Goal: Transaction & Acquisition: Purchase product/service

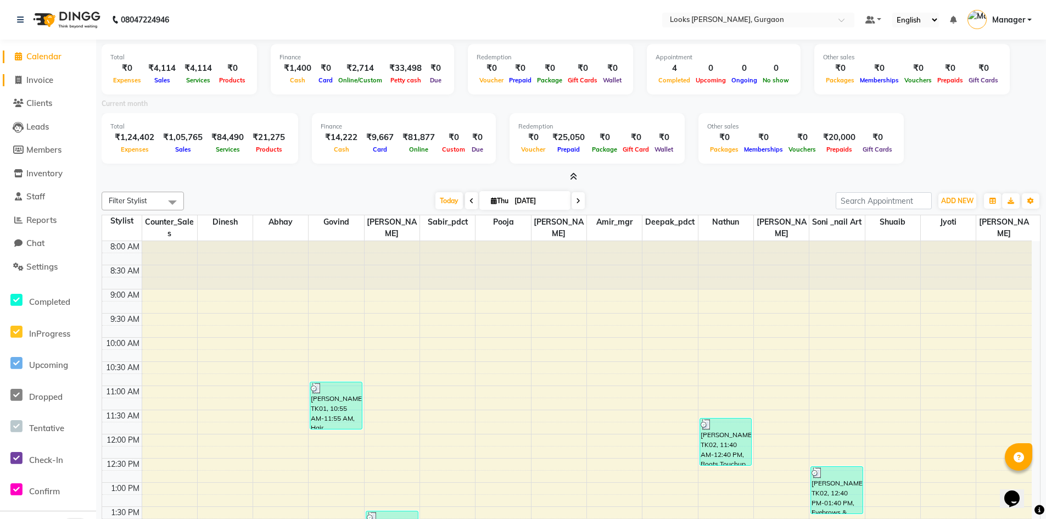
click at [34, 80] on span "Invoice" at bounding box center [39, 80] width 27 height 10
select select "service"
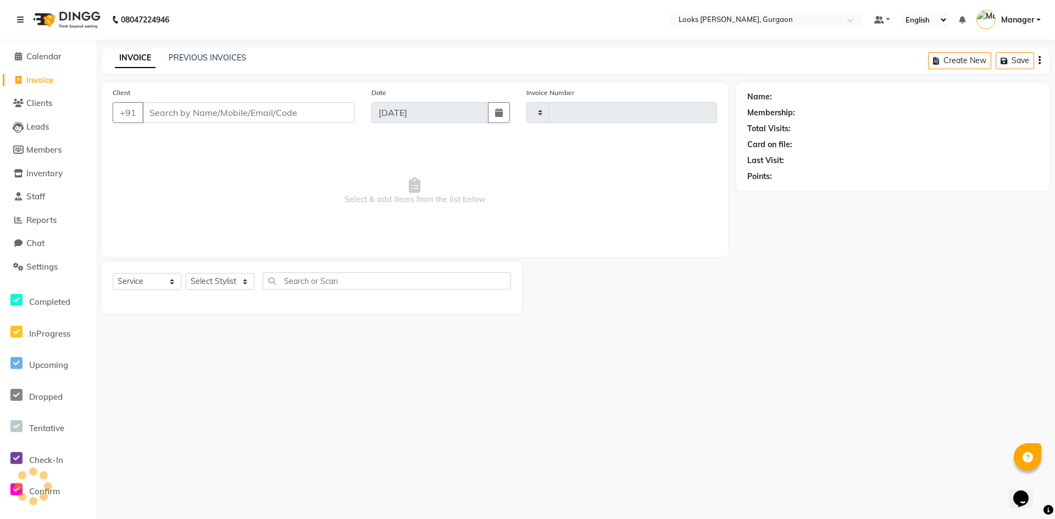
type input "1491"
select select "8452"
click at [32, 219] on span "Reports" at bounding box center [41, 220] width 30 height 10
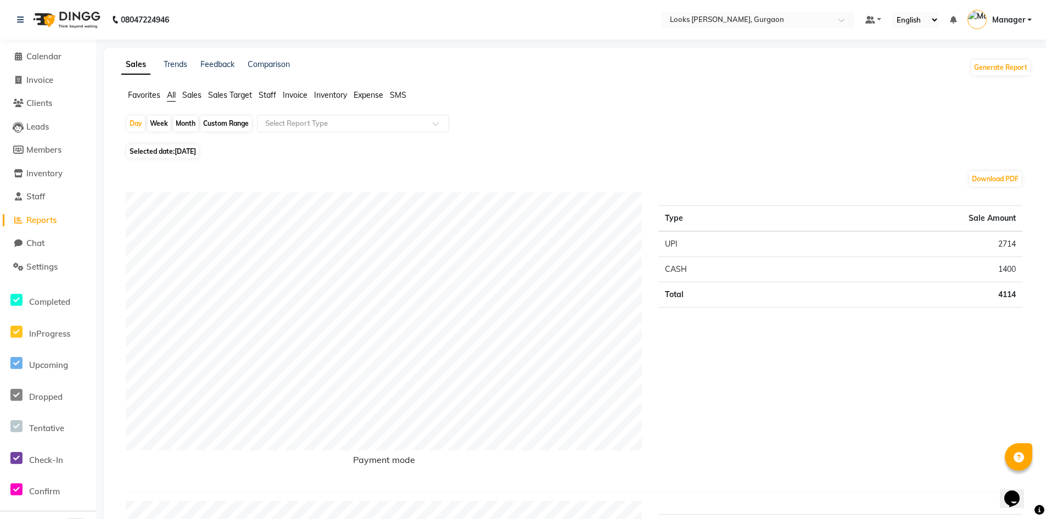
click at [369, 96] on span "Expense" at bounding box center [369, 95] width 30 height 10
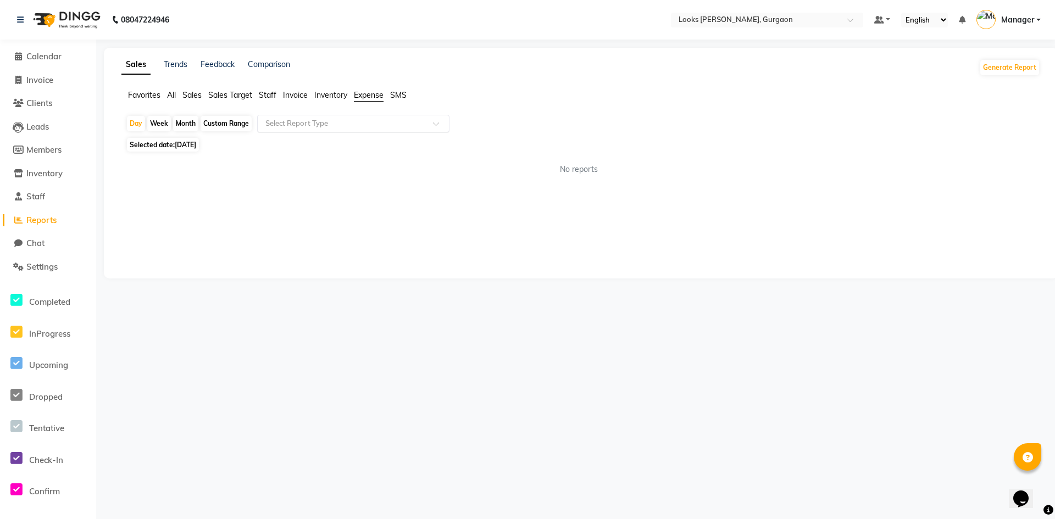
click at [376, 125] on input "text" at bounding box center [342, 123] width 158 height 11
click at [364, 157] on div "Expense" at bounding box center [353, 165] width 191 height 22
click at [195, 146] on span "[DATE]" at bounding box center [185, 145] width 21 height 8
select select "9"
select select "2025"
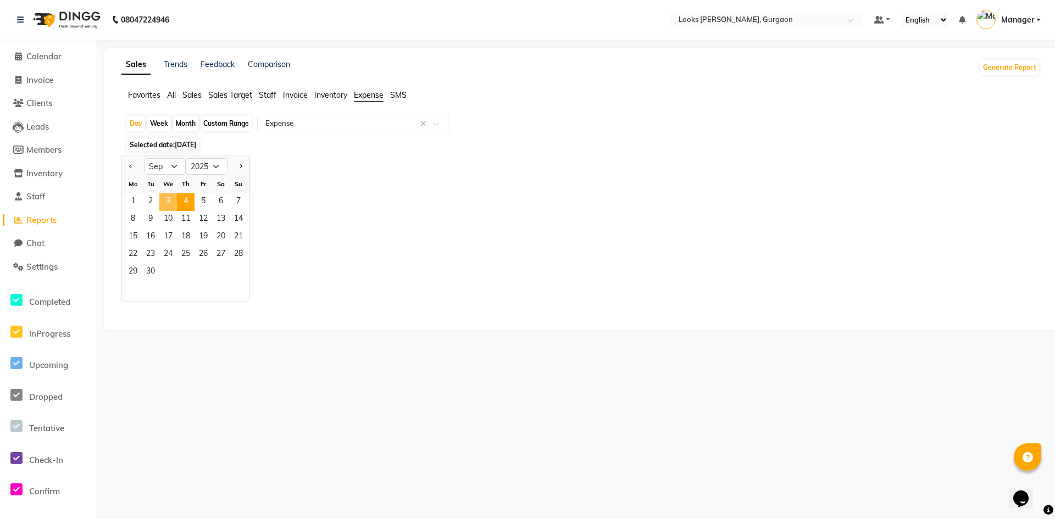
click at [171, 199] on span "3" at bounding box center [168, 202] width 18 height 18
select select "full_report"
select select "pdf"
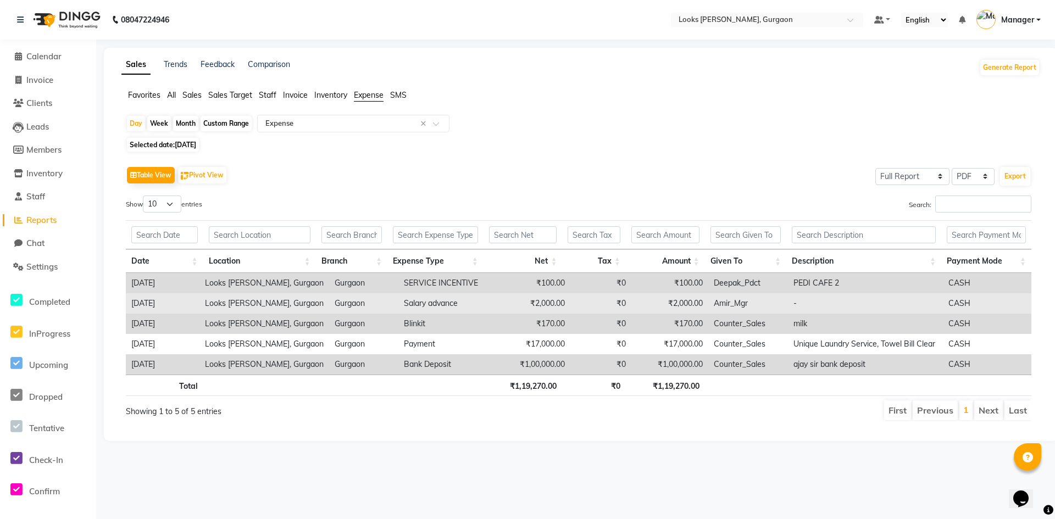
drag, startPoint x: 810, startPoint y: 326, endPoint x: 762, endPoint y: 299, distance: 55.3
click at [762, 299] on td "Amir_Mgr" at bounding box center [748, 303] width 80 height 20
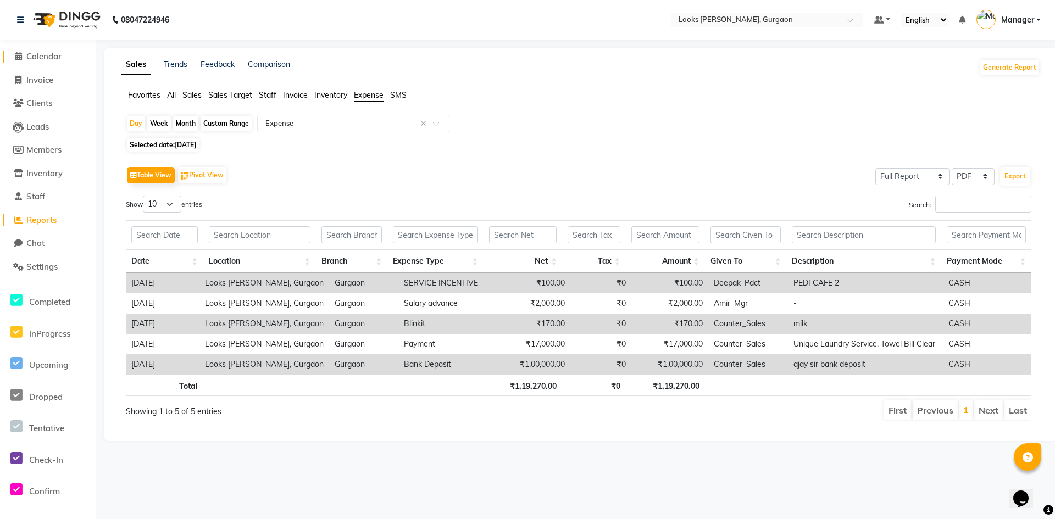
click at [42, 53] on span "Calendar" at bounding box center [43, 56] width 35 height 10
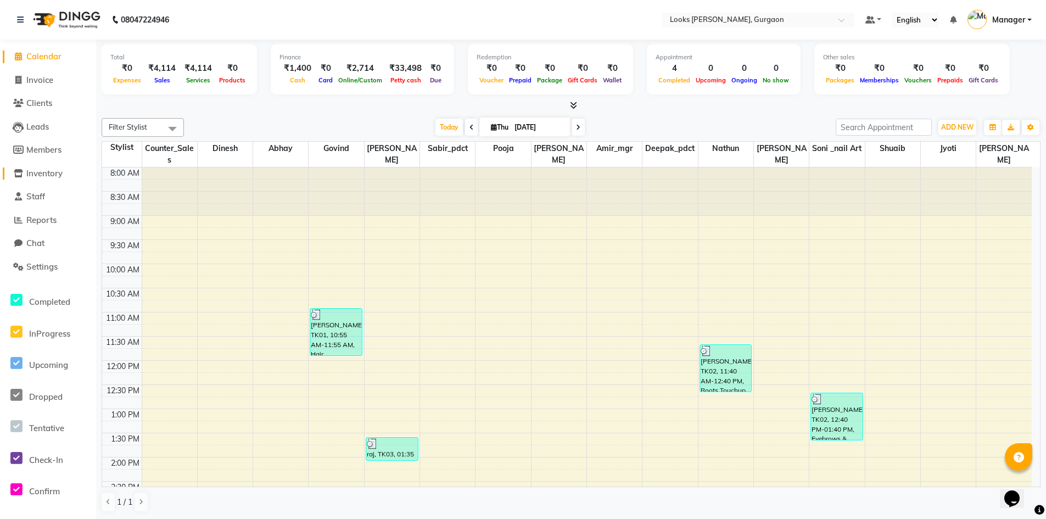
drag, startPoint x: 35, startPoint y: 174, endPoint x: 68, endPoint y: 166, distance: 33.8
click at [36, 174] on span "Inventory" at bounding box center [44, 173] width 36 height 10
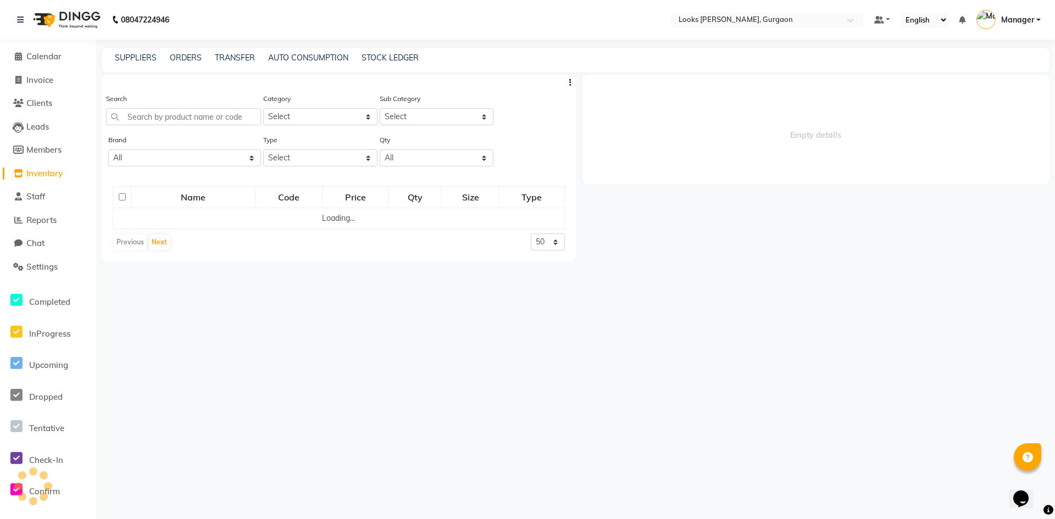
select select
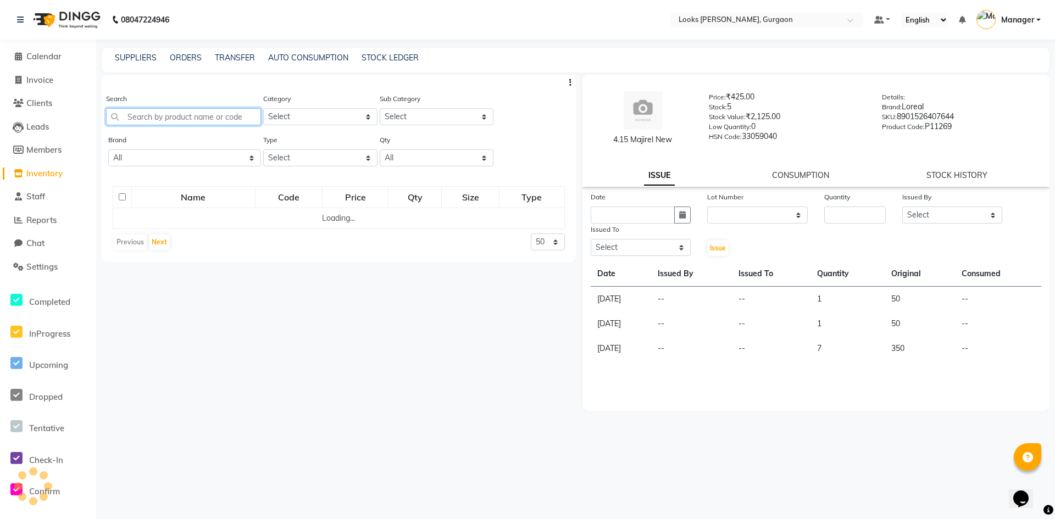
click at [171, 118] on input "text" at bounding box center [183, 116] width 155 height 17
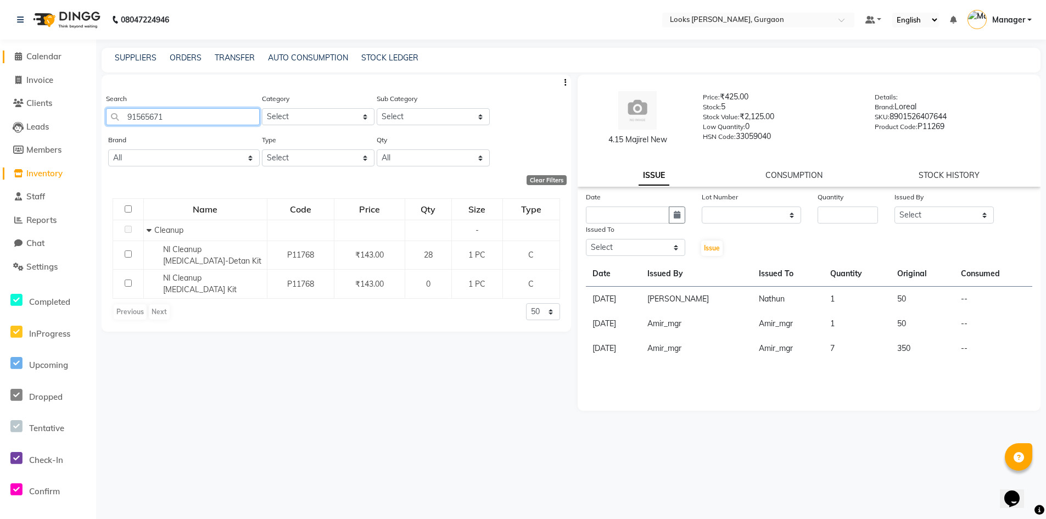
type input "91565671"
click at [50, 54] on span "Calendar" at bounding box center [43, 56] width 35 height 10
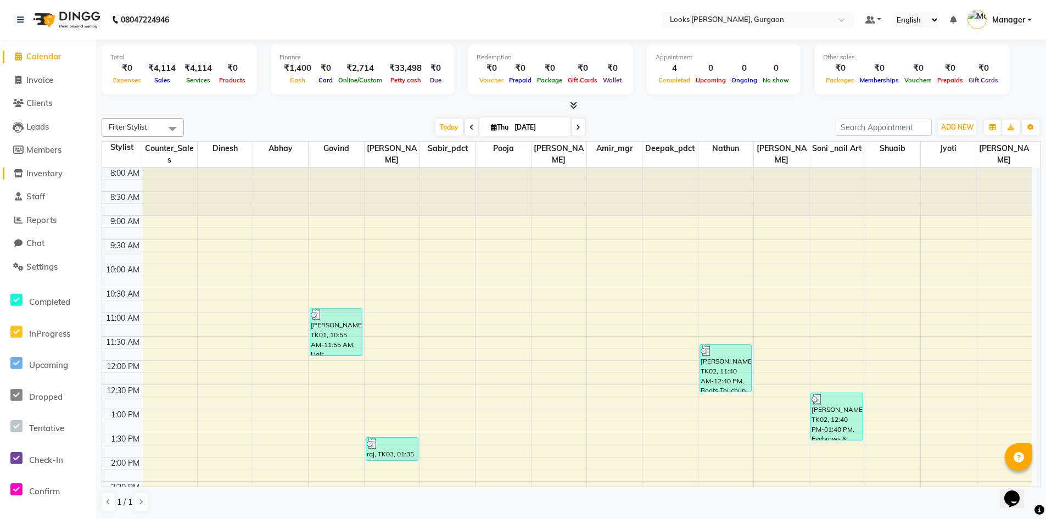
click at [46, 178] on span "Inventory" at bounding box center [44, 173] width 36 height 10
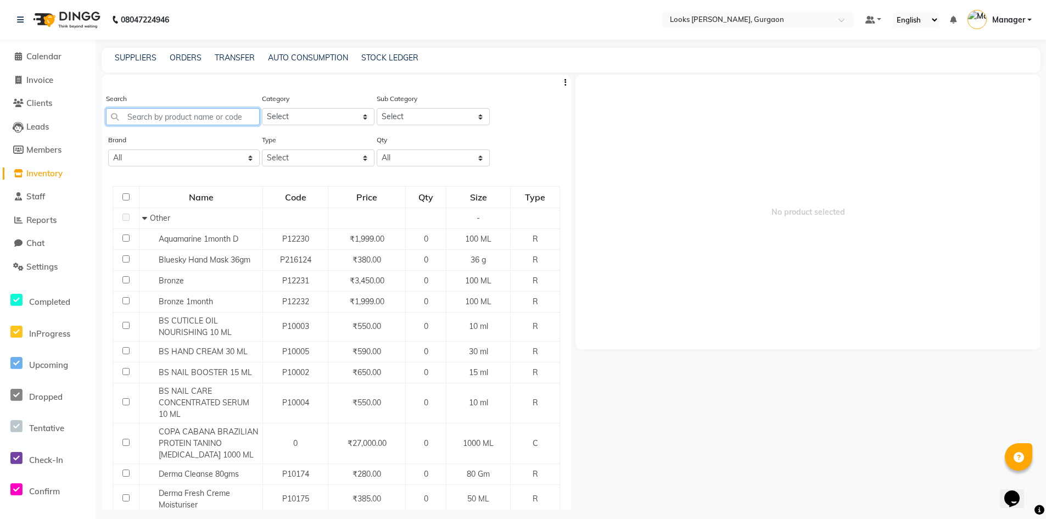
click at [222, 123] on input "text" at bounding box center [183, 116] width 154 height 17
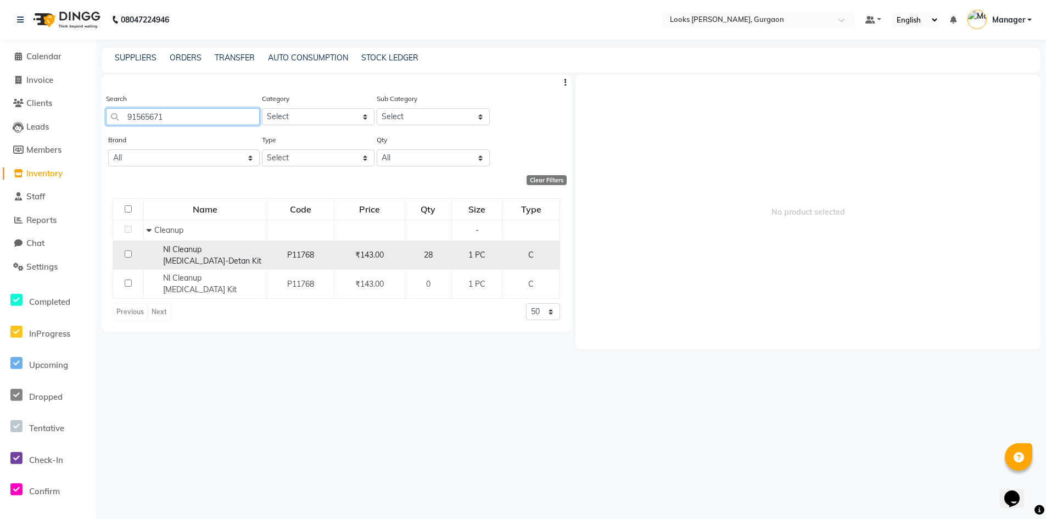
type input "91565671"
click at [129, 255] on input "checkbox" at bounding box center [128, 253] width 7 height 7
checkbox input "true"
select select
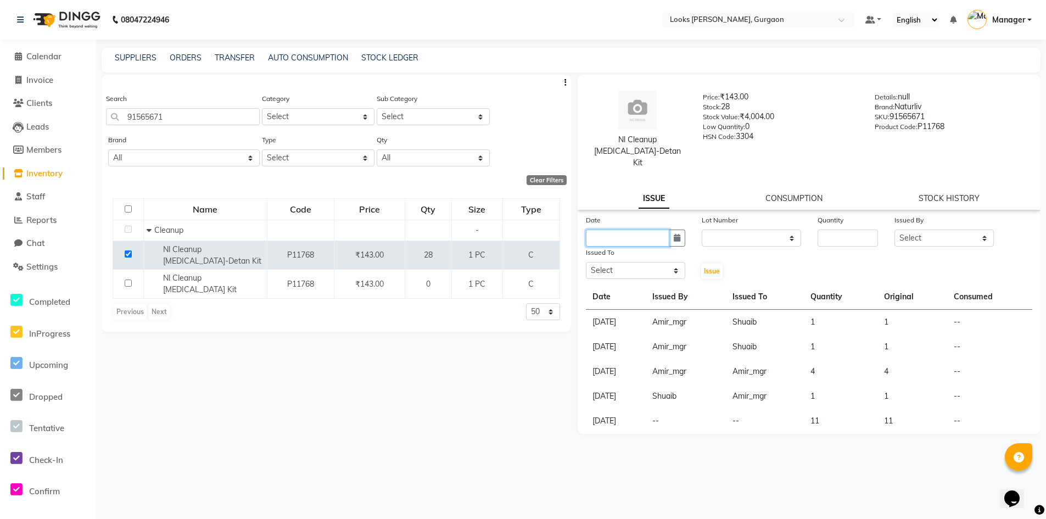
click at [668, 230] on input "text" at bounding box center [627, 238] width 83 height 17
select select "9"
select select "2025"
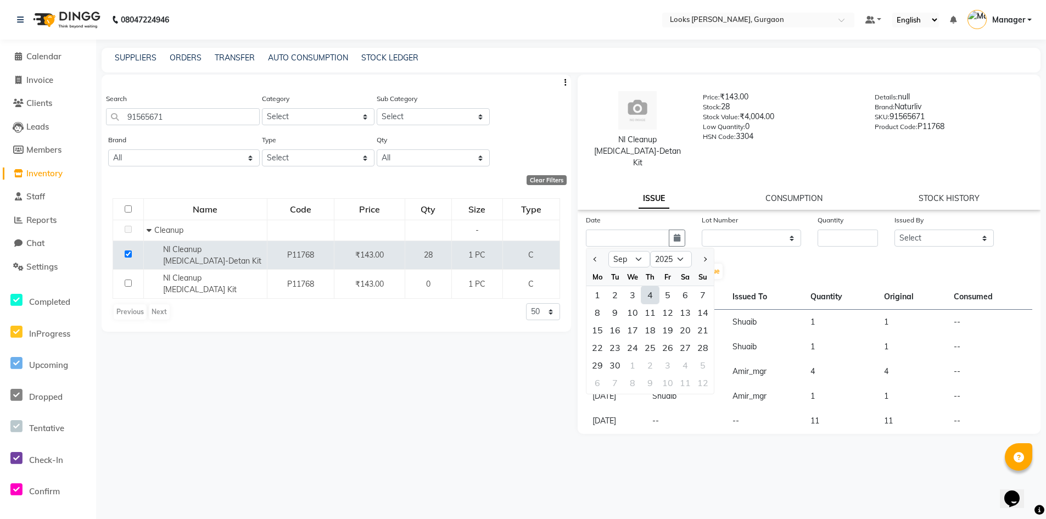
click at [647, 287] on div "4" at bounding box center [651, 295] width 18 height 18
type input "[DATE]"
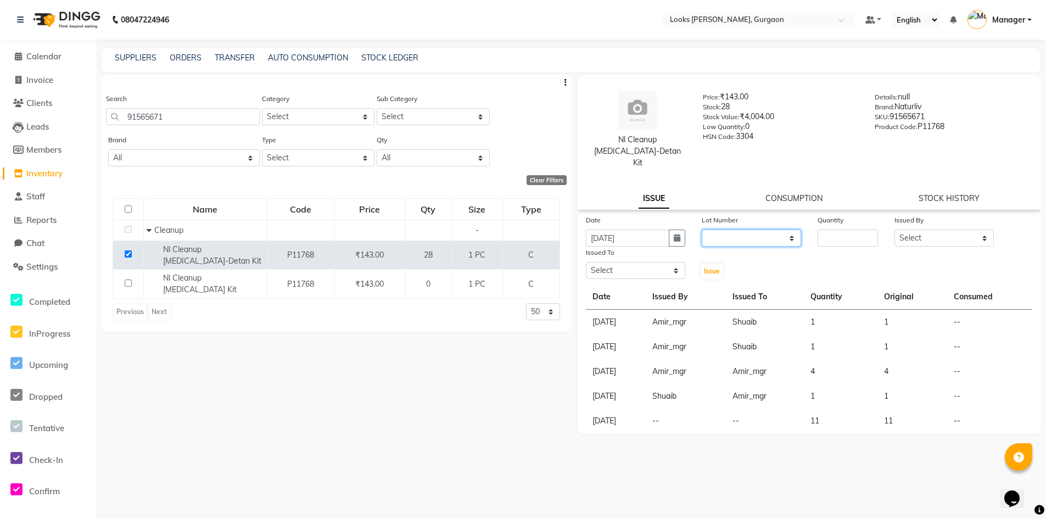
click at [709, 230] on select "None" at bounding box center [751, 238] width 99 height 17
select select "0: null"
click at [702, 230] on select "None" at bounding box center [751, 238] width 99 height 17
click at [840, 231] on input "number" at bounding box center [848, 238] width 61 height 17
type input "1"
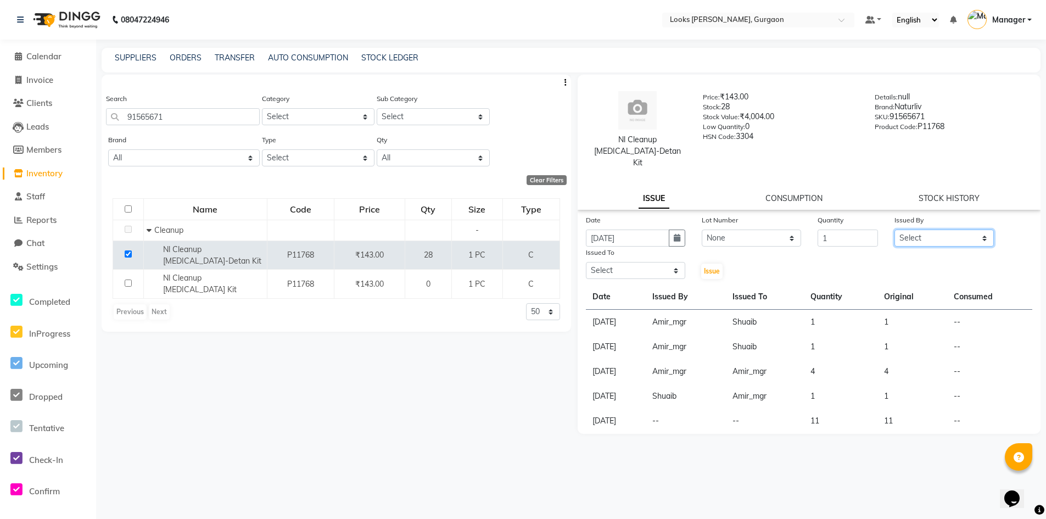
click at [953, 230] on select "Select [PERSON_NAME] [PERSON_NAME] Counter_Sales Deepak_pdct [PERSON_NAME] Mana…" at bounding box center [944, 238] width 99 height 17
select select "82818"
click at [895, 230] on select "Select [PERSON_NAME] [PERSON_NAME] Counter_Sales Deepak_pdct [PERSON_NAME] Mana…" at bounding box center [944, 238] width 99 height 17
click at [658, 262] on select "Select [PERSON_NAME] [PERSON_NAME] Counter_Sales Deepak_pdct [PERSON_NAME] Mana…" at bounding box center [635, 270] width 99 height 17
select select "84462"
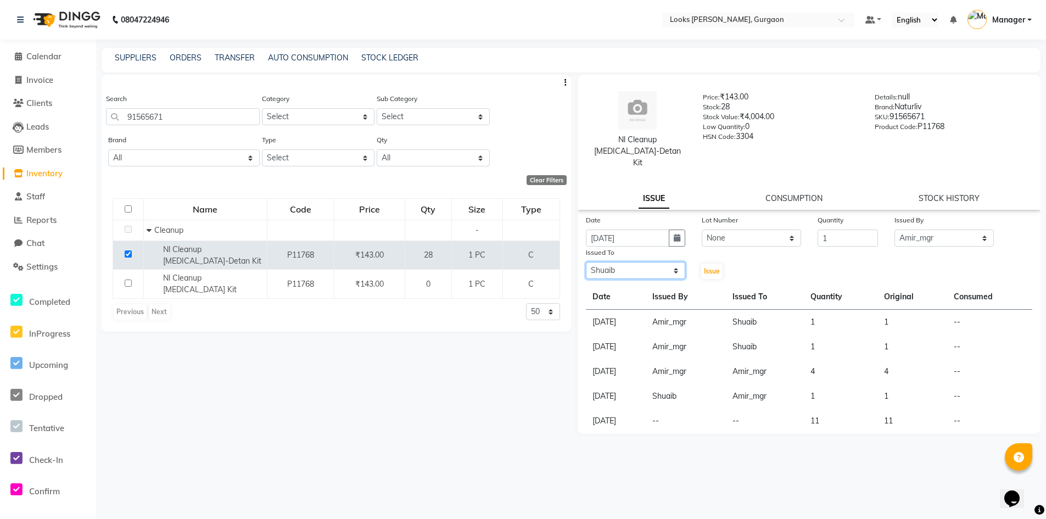
click at [586, 262] on select "Select [PERSON_NAME] [PERSON_NAME] Counter_Sales Deepak_pdct [PERSON_NAME] Mana…" at bounding box center [635, 270] width 99 height 17
click at [706, 267] on span "Issue" at bounding box center [712, 271] width 16 height 8
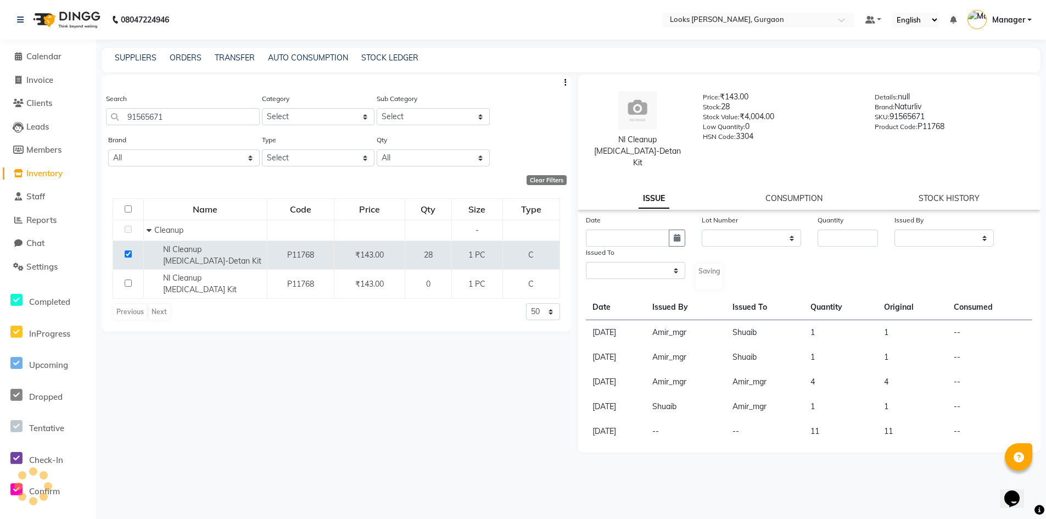
select select
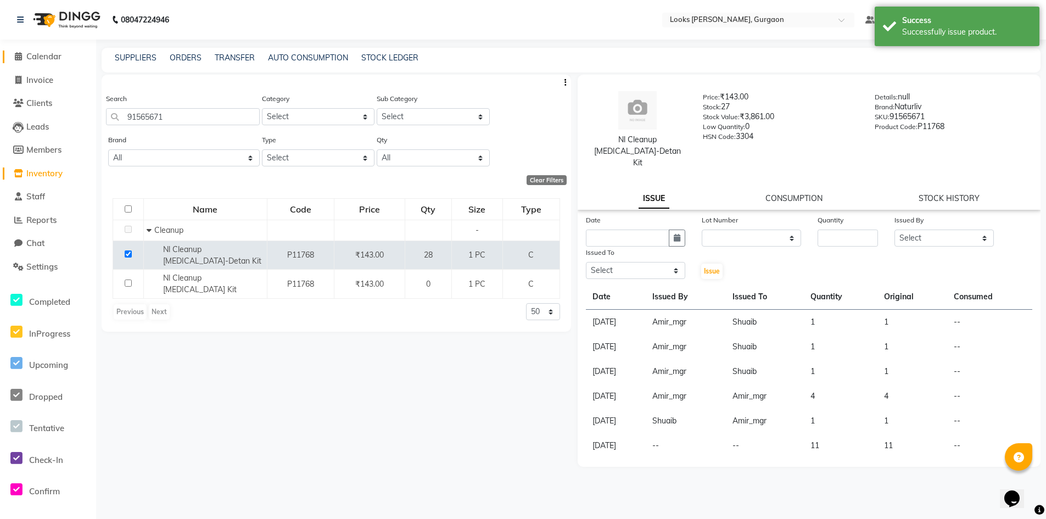
click at [52, 52] on span "Calendar" at bounding box center [43, 56] width 35 height 10
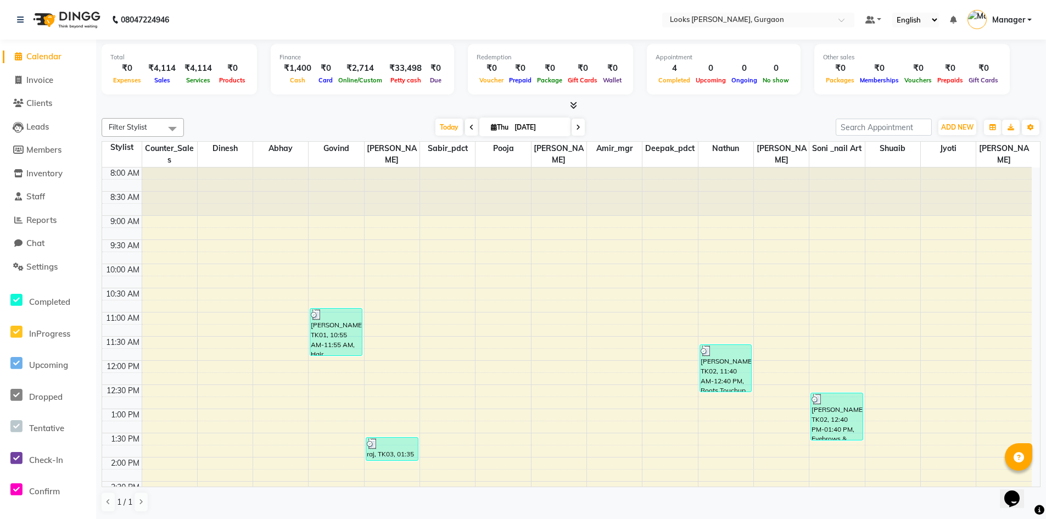
click at [52, 54] on span "Calendar" at bounding box center [43, 56] width 35 height 10
click at [363, 12] on nav "08047224946 Select Location × Looks Elan Miracle, Gurgaon Default Panel My Pane…" at bounding box center [523, 20] width 1046 height 40
click at [54, 174] on span "Inventory" at bounding box center [44, 173] width 36 height 10
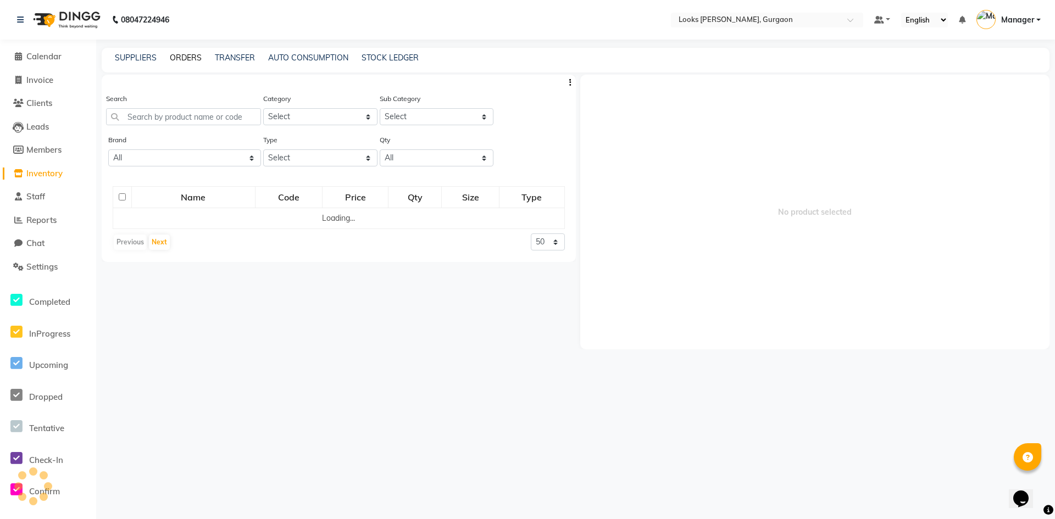
click at [191, 57] on link "ORDERS" at bounding box center [186, 58] width 32 height 10
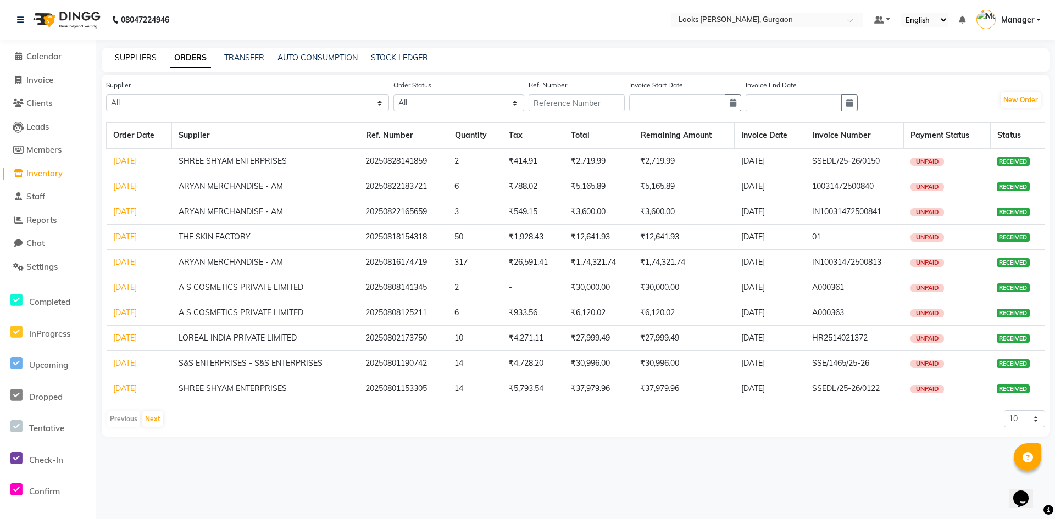
click at [140, 56] on link "SUPPLIERS" at bounding box center [136, 58] width 42 height 10
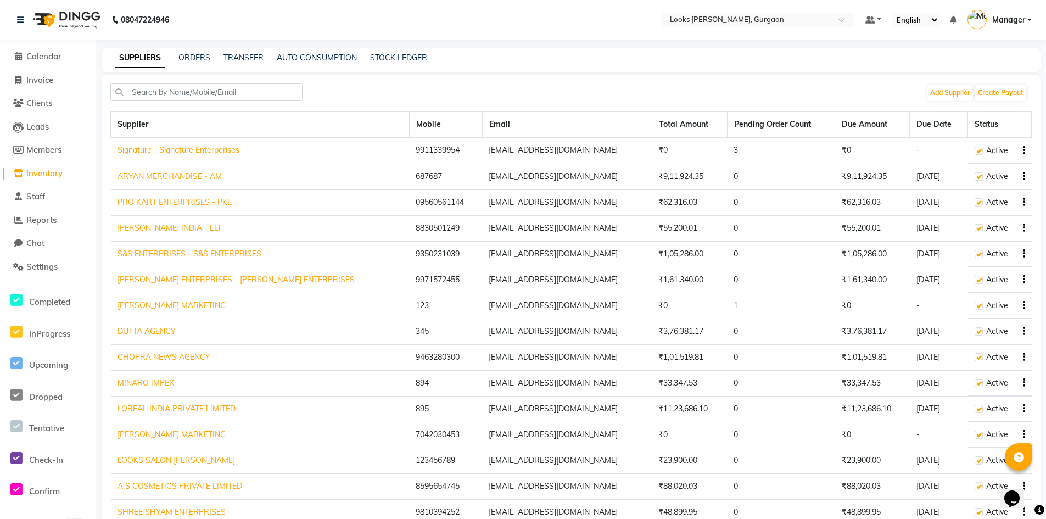
scroll to position [66, 0]
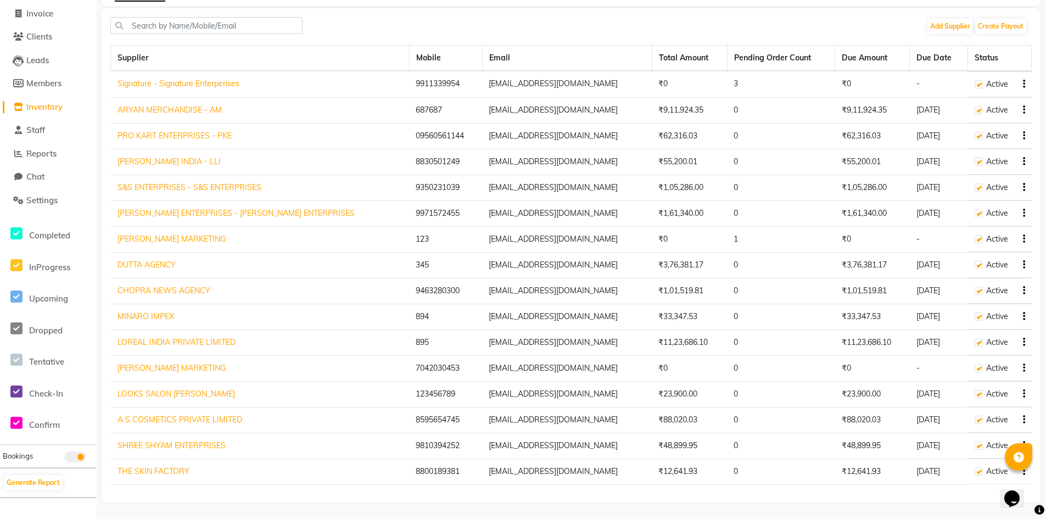
click at [168, 293] on link "CHOPRA NEWS AGENCY" at bounding box center [164, 291] width 93 height 10
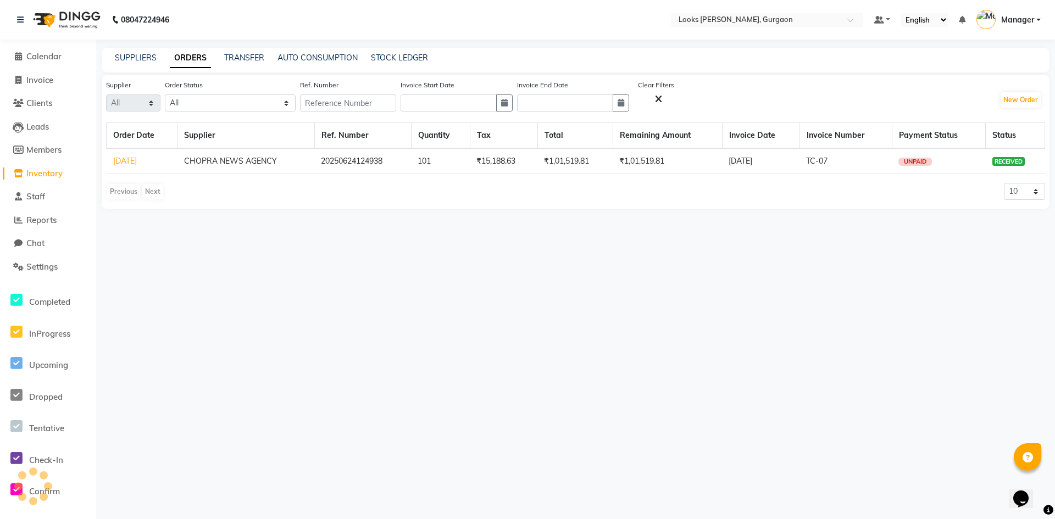
select select "5167"
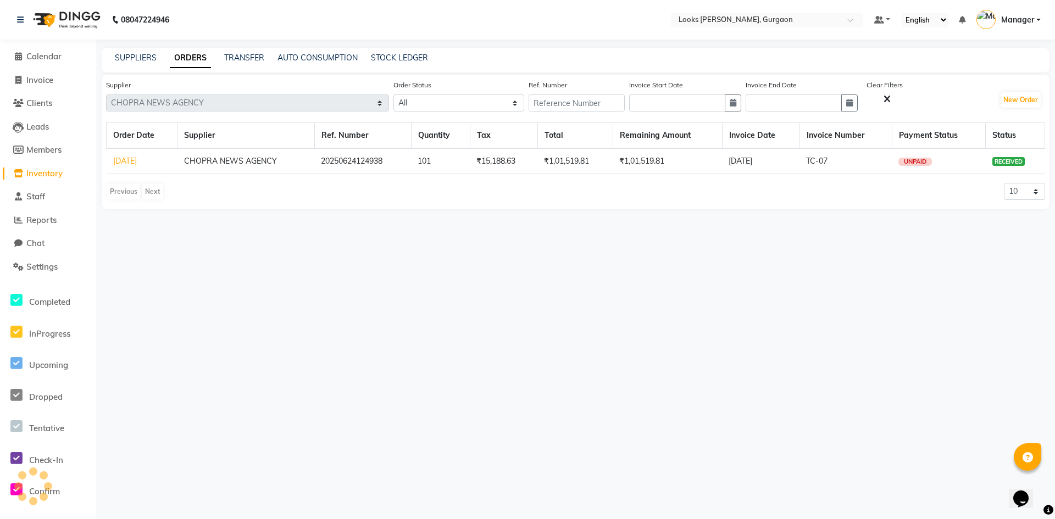
click at [127, 161] on link "[DATE]" at bounding box center [125, 161] width 24 height 10
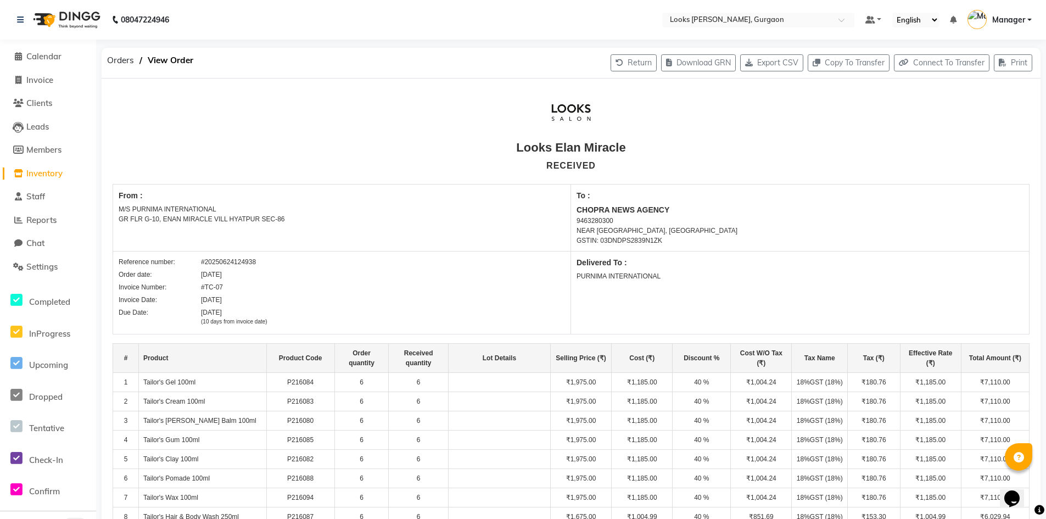
click at [37, 171] on span "Inventory" at bounding box center [44, 173] width 36 height 10
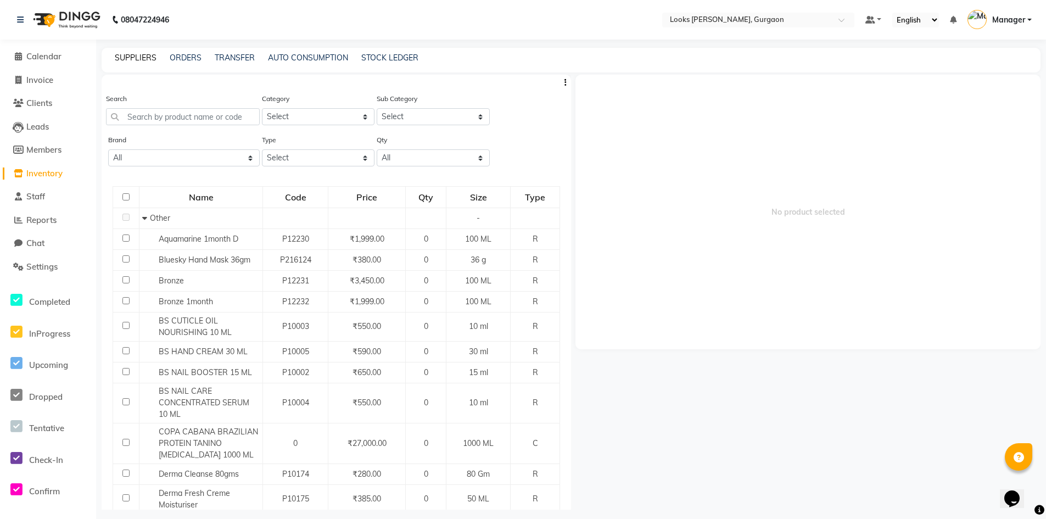
click at [141, 58] on link "SUPPLIERS" at bounding box center [136, 58] width 42 height 10
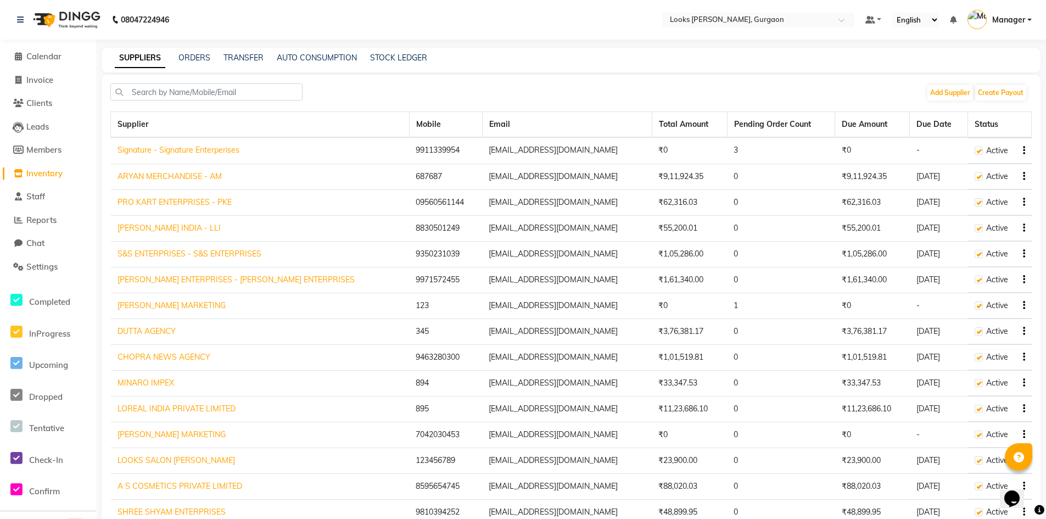
scroll to position [66, 0]
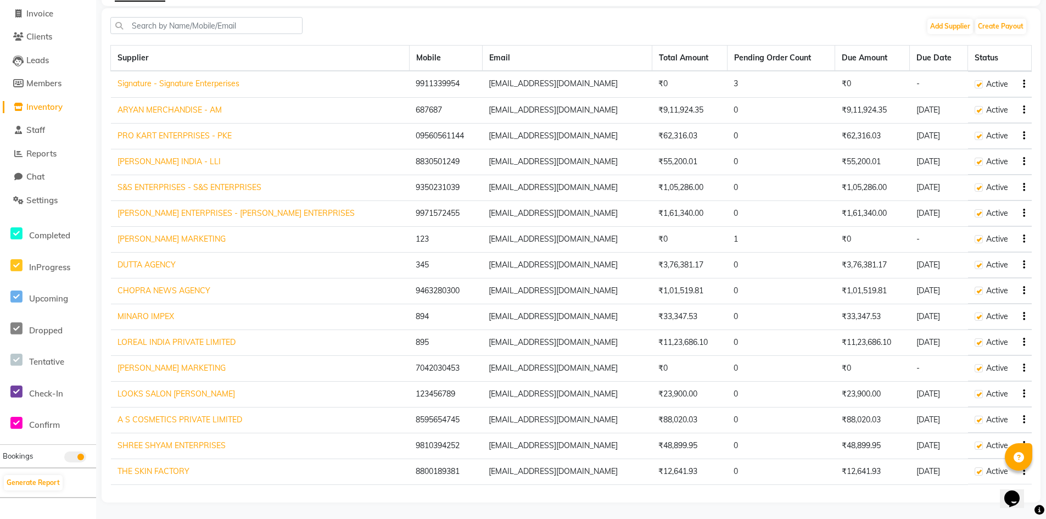
click at [164, 446] on link "SHREE SHYAM ENTERPRISES" at bounding box center [172, 446] width 108 height 10
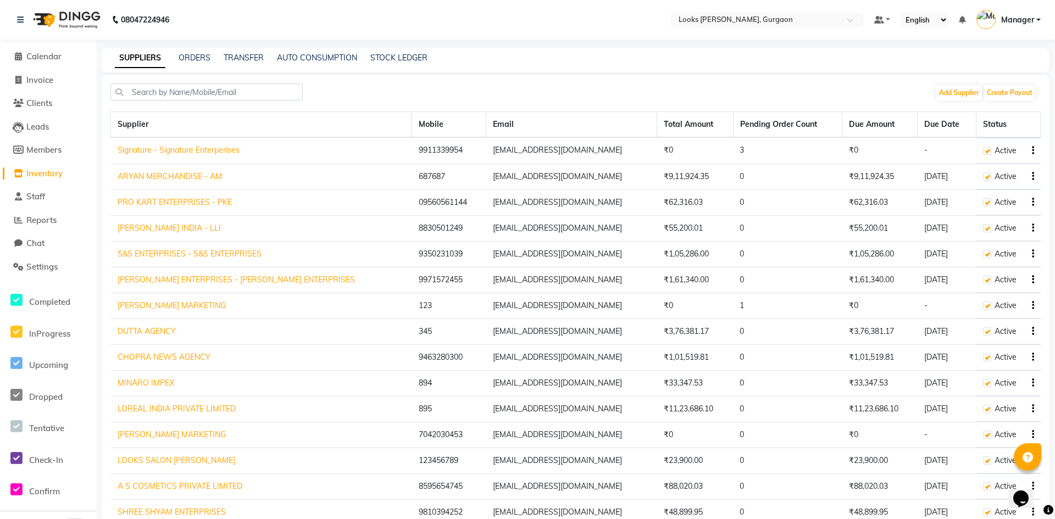
select select "5431"
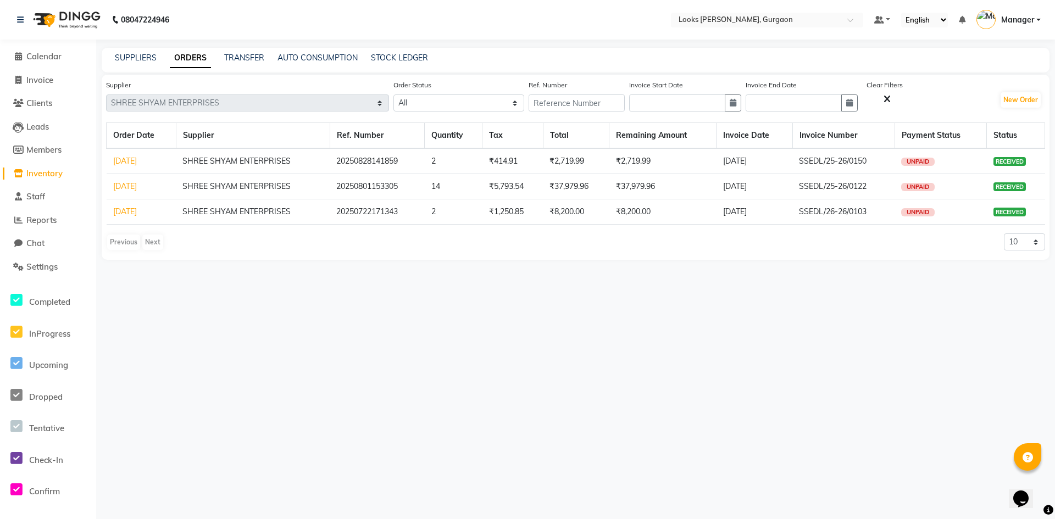
click at [126, 163] on link "[DATE]" at bounding box center [125, 161] width 24 height 10
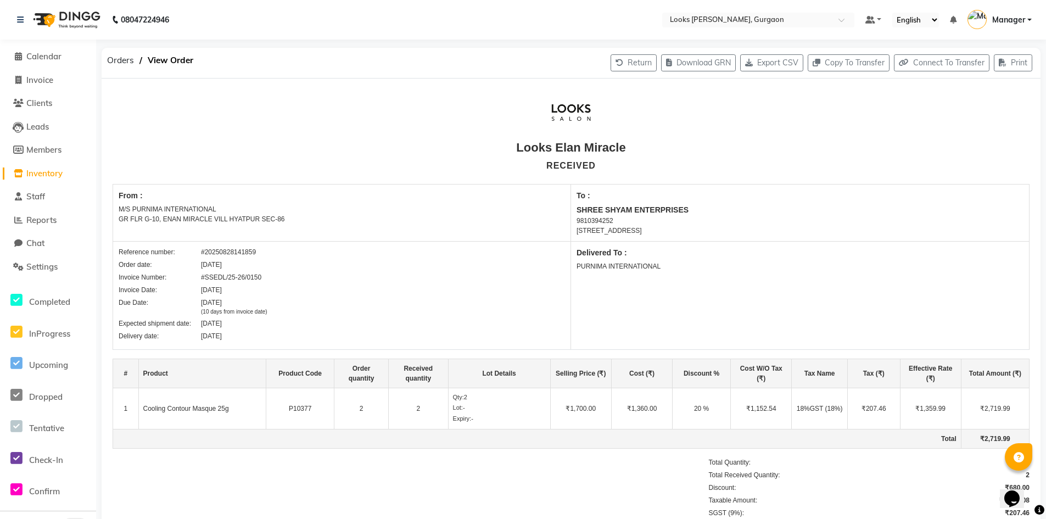
click at [51, 172] on span "Inventory" at bounding box center [44, 173] width 36 height 10
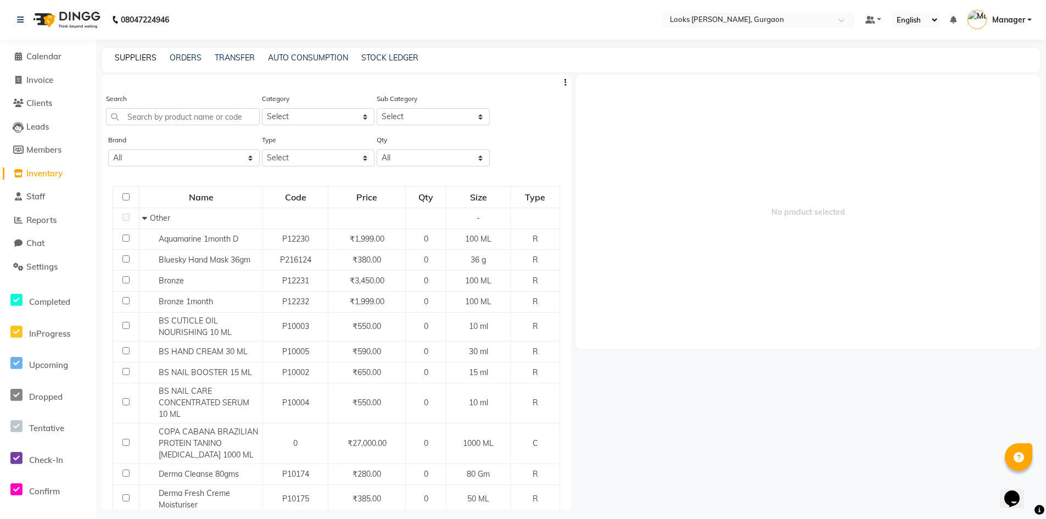
click at [133, 60] on link "SUPPLIERS" at bounding box center [136, 58] width 42 height 10
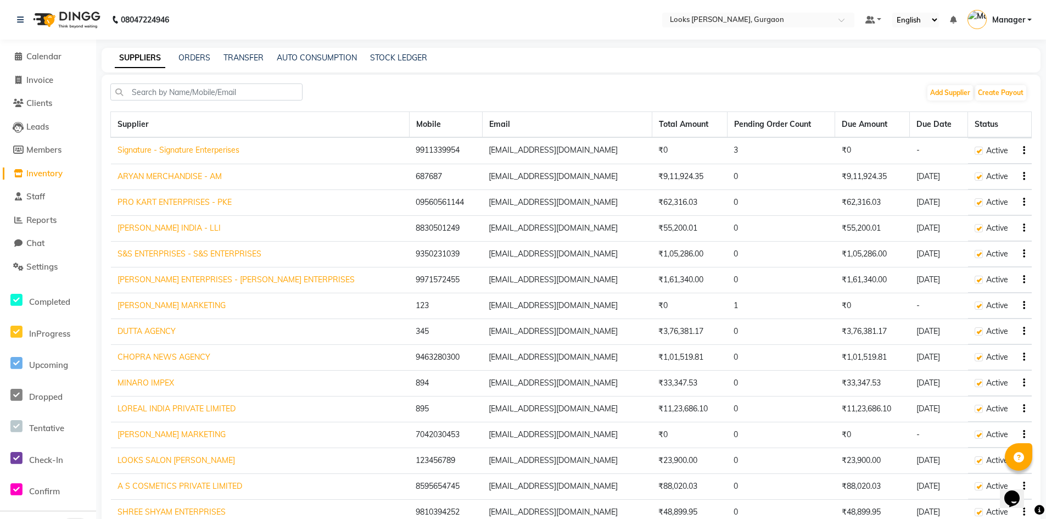
scroll to position [66, 0]
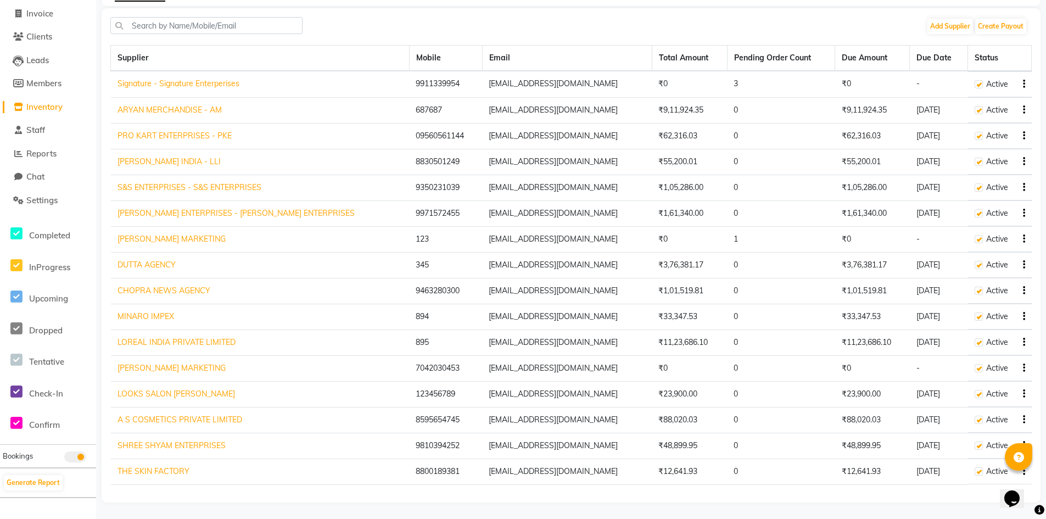
click at [164, 422] on link "A S COSMETICS PRIVATE LIMITED" at bounding box center [180, 420] width 125 height 10
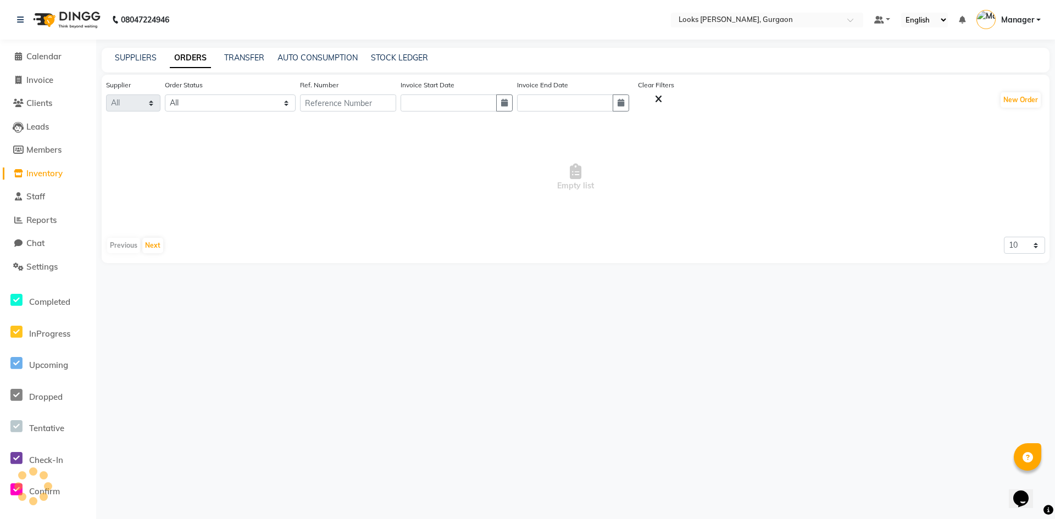
select select "5346"
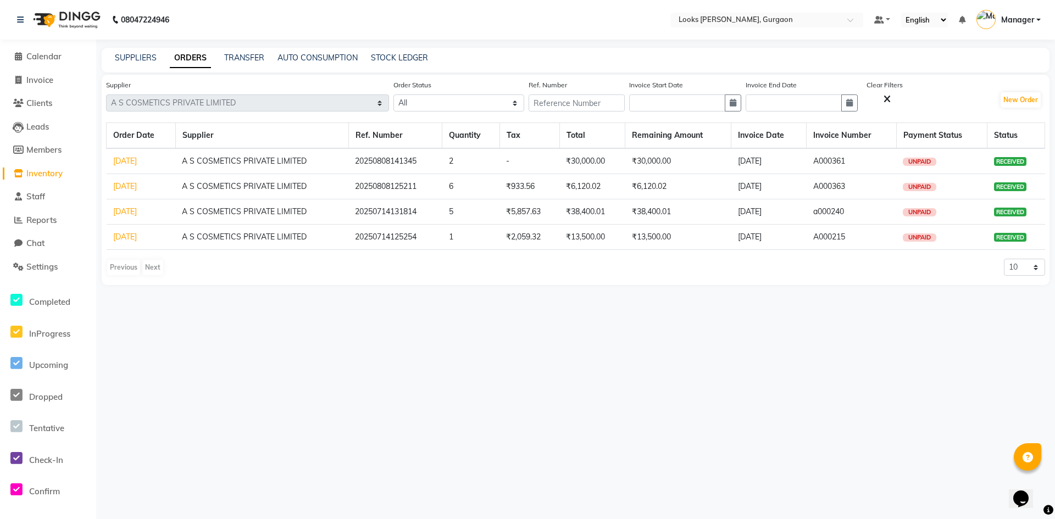
click at [134, 157] on link "[DATE]" at bounding box center [125, 161] width 24 height 10
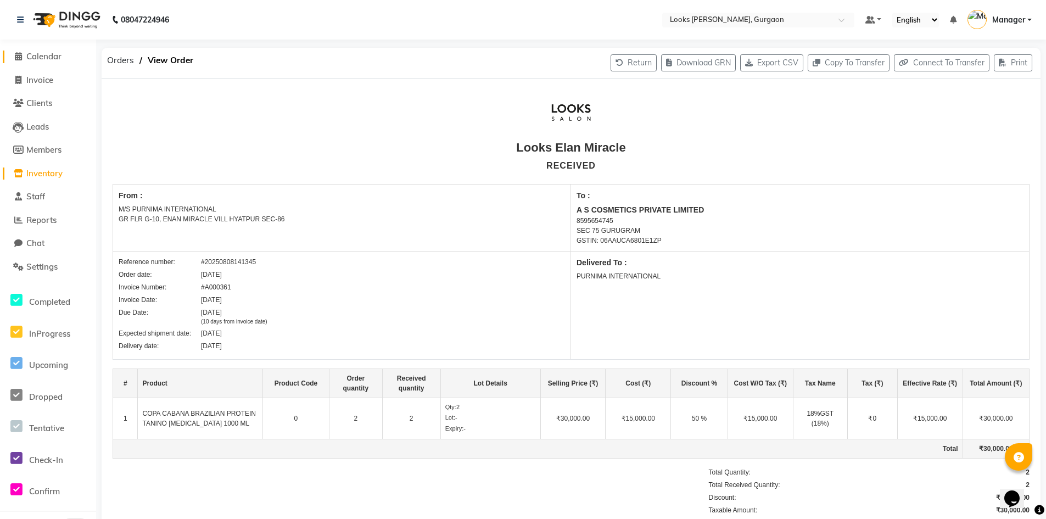
click at [50, 56] on span "Calendar" at bounding box center [43, 56] width 35 height 10
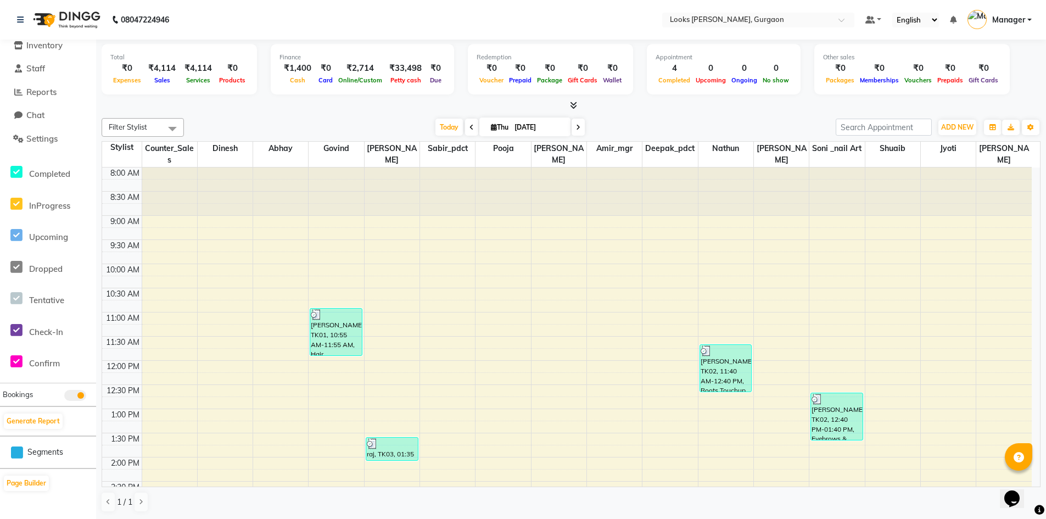
scroll to position [1, 0]
click at [48, 87] on span "Reports" at bounding box center [41, 91] width 30 height 10
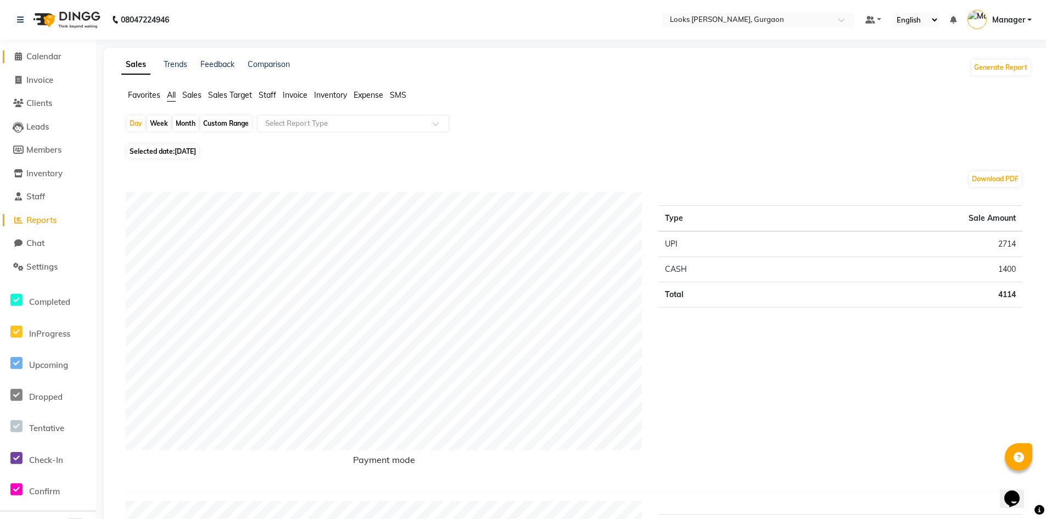
click at [52, 53] on span "Calendar" at bounding box center [43, 56] width 35 height 10
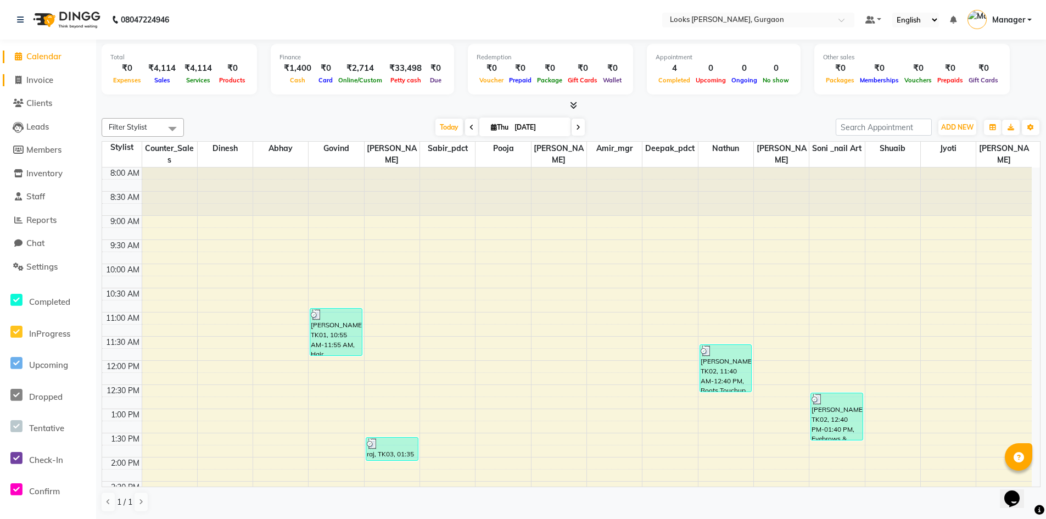
click at [47, 78] on span "Invoice" at bounding box center [39, 80] width 27 height 10
select select "service"
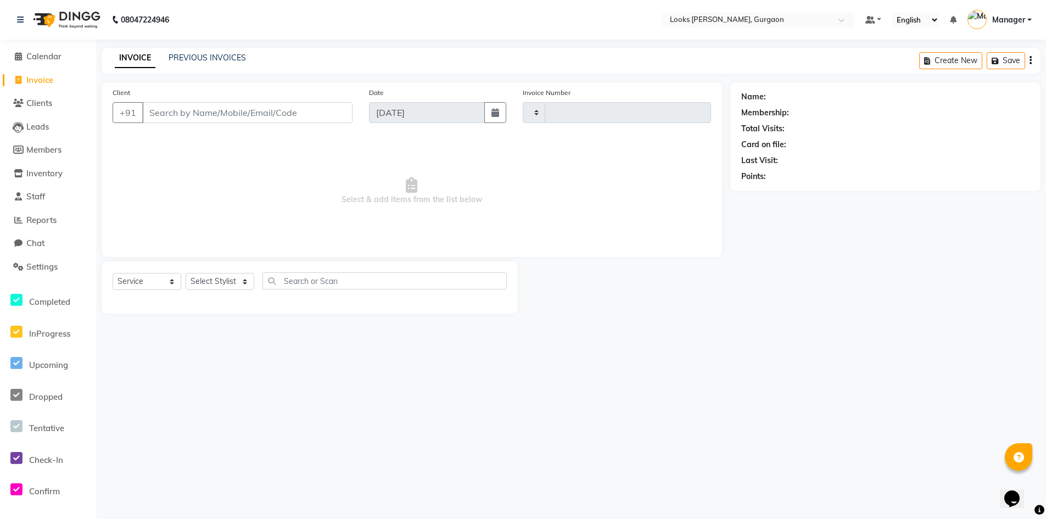
type input "1491"
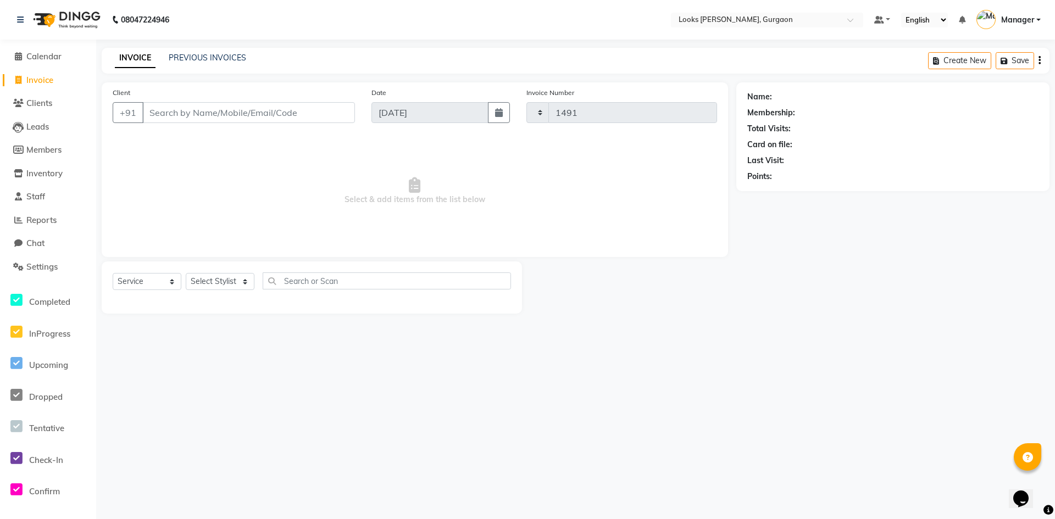
select select "8452"
click at [34, 171] on span "Inventory" at bounding box center [44, 173] width 36 height 10
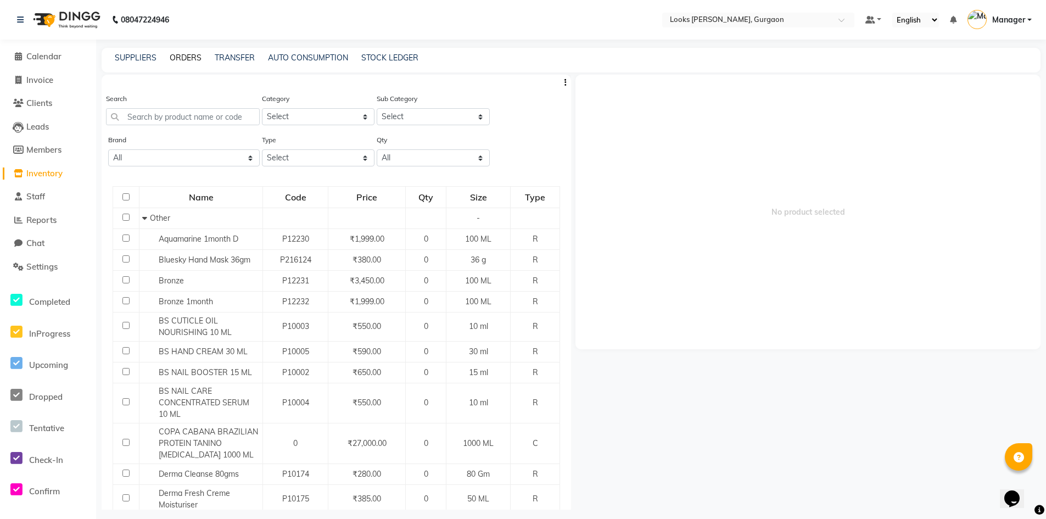
click at [186, 57] on link "ORDERS" at bounding box center [186, 58] width 32 height 10
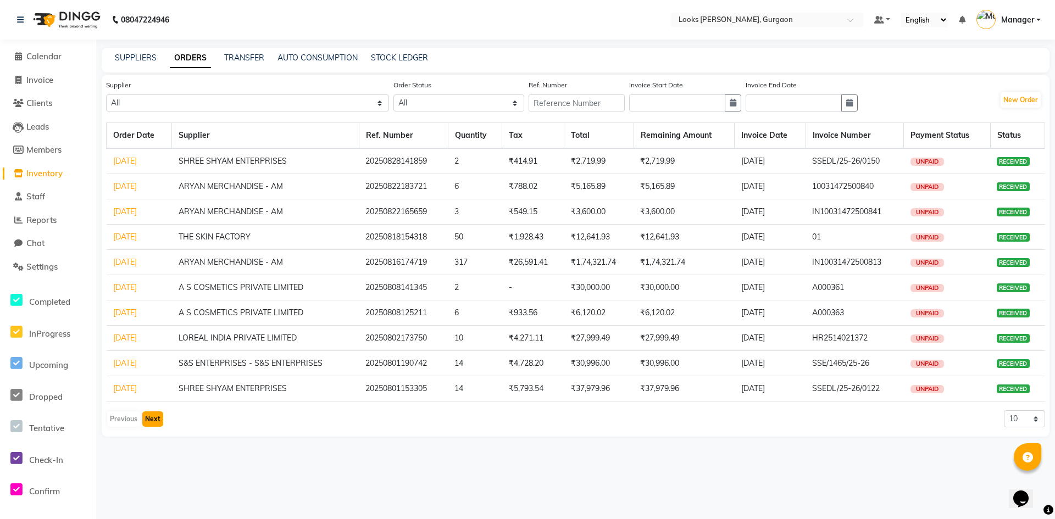
click at [149, 425] on button "Next" at bounding box center [152, 418] width 21 height 15
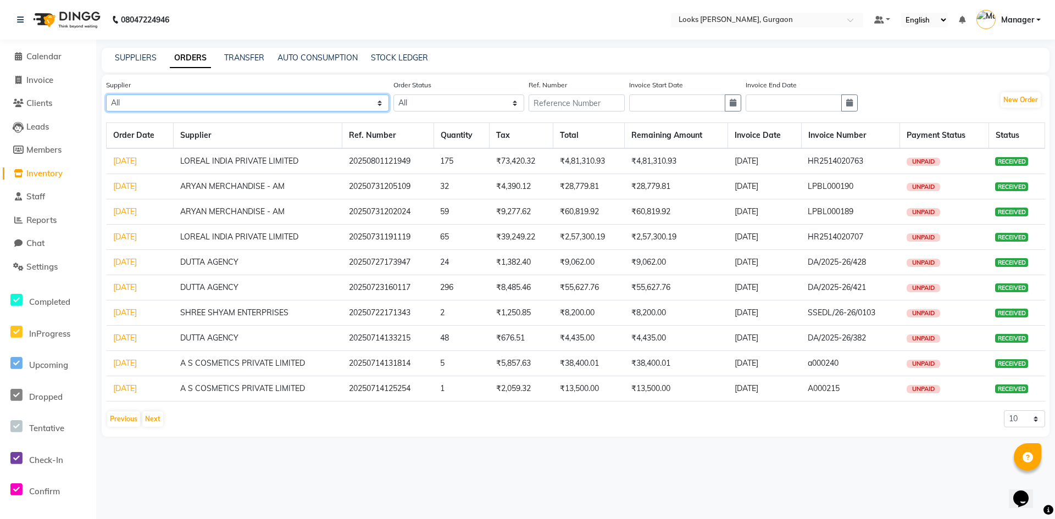
click at [254, 97] on select "All Signature - Signature Enterperises ARYAN MERCHANDISE - AM PRO KART ENTERPRI…" at bounding box center [247, 102] width 283 height 17
select select "5431"
click at [106, 94] on select "All Signature - Signature Enterperises ARYAN MERCHANDISE - AM PRO KART ENTERPRI…" at bounding box center [247, 102] width 283 height 17
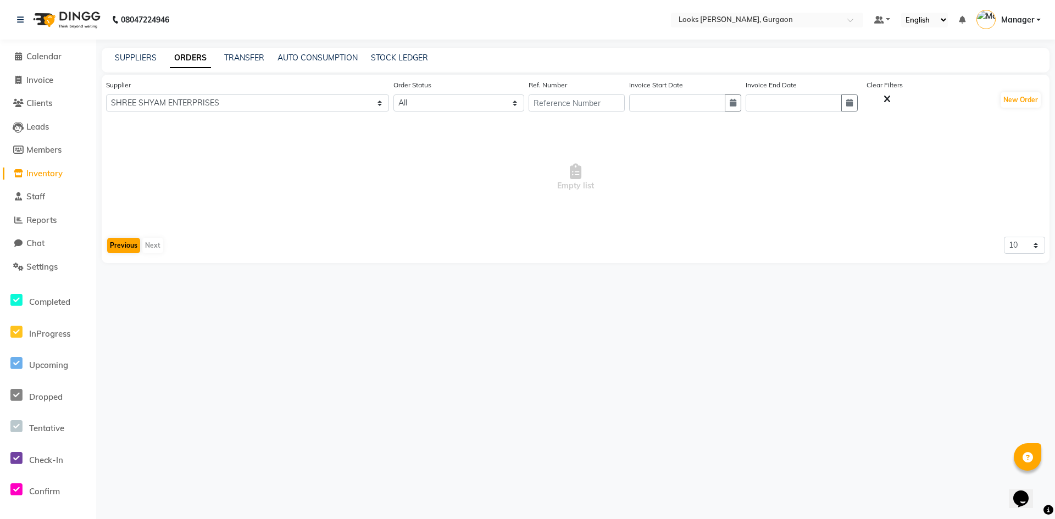
click at [132, 238] on div "Empty list Previous Next 10 20 50 100" at bounding box center [575, 190] width 939 height 136
click at [132, 238] on button "Previous" at bounding box center [123, 245] width 33 height 15
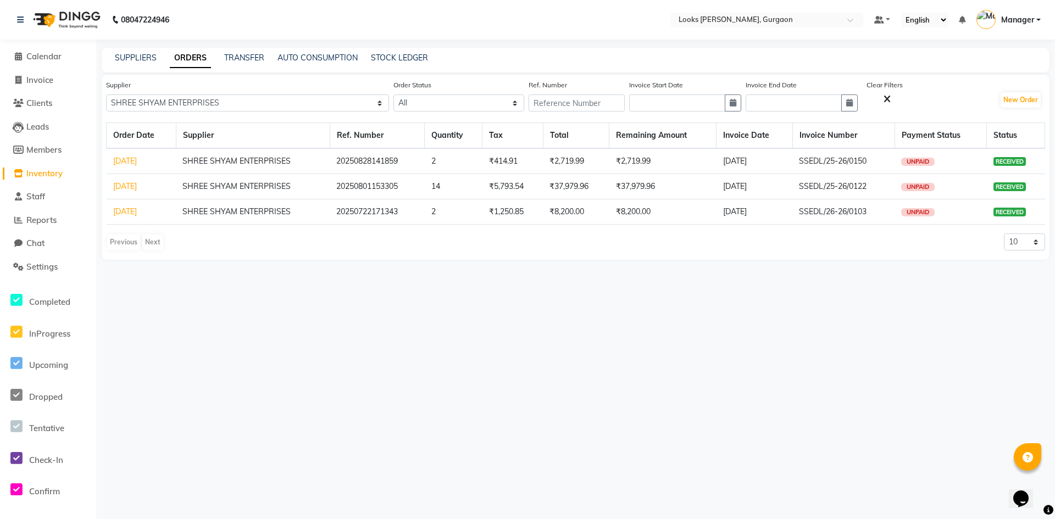
click at [131, 188] on link "[DATE]" at bounding box center [125, 186] width 24 height 10
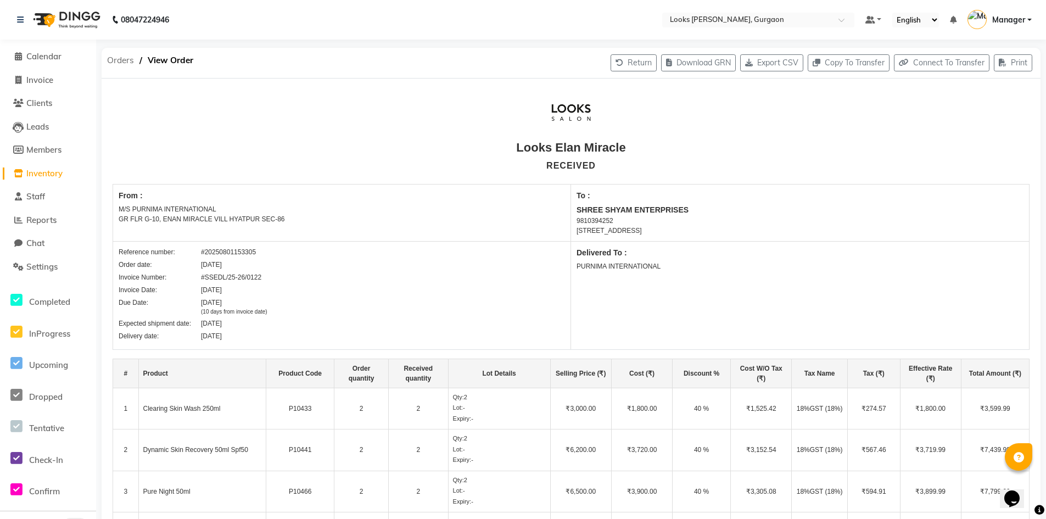
click at [120, 58] on span "Orders" at bounding box center [121, 61] width 38 height 20
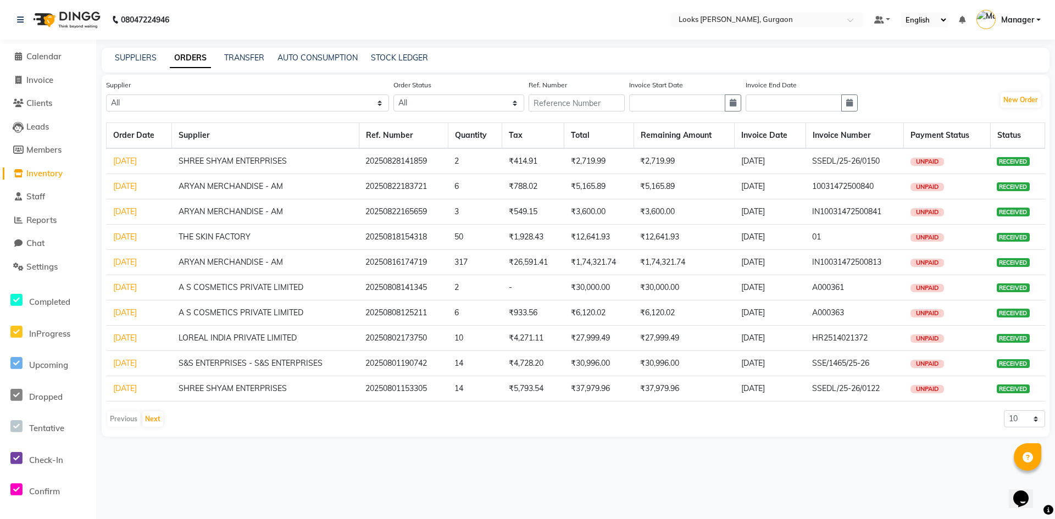
click at [137, 282] on link "[DATE]" at bounding box center [125, 287] width 24 height 10
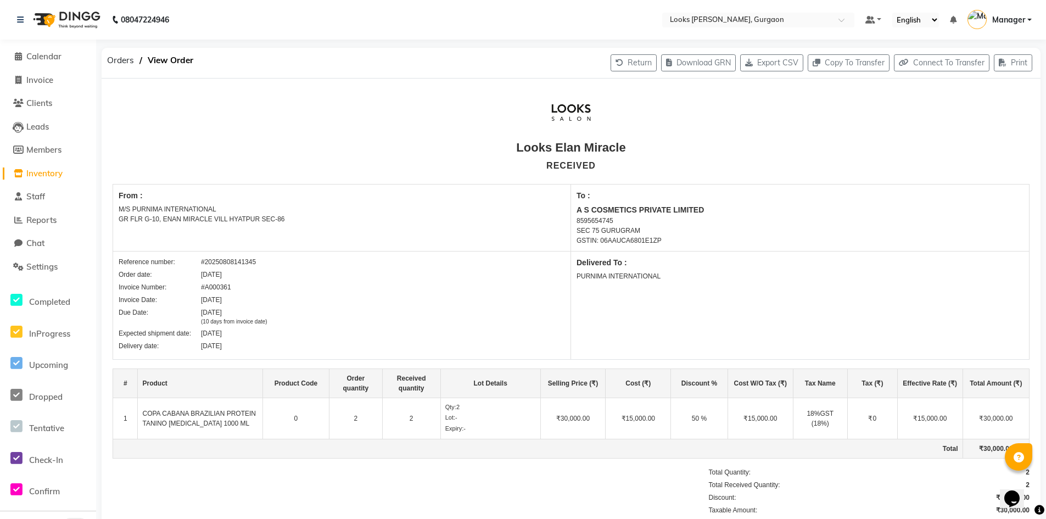
scroll to position [86, 0]
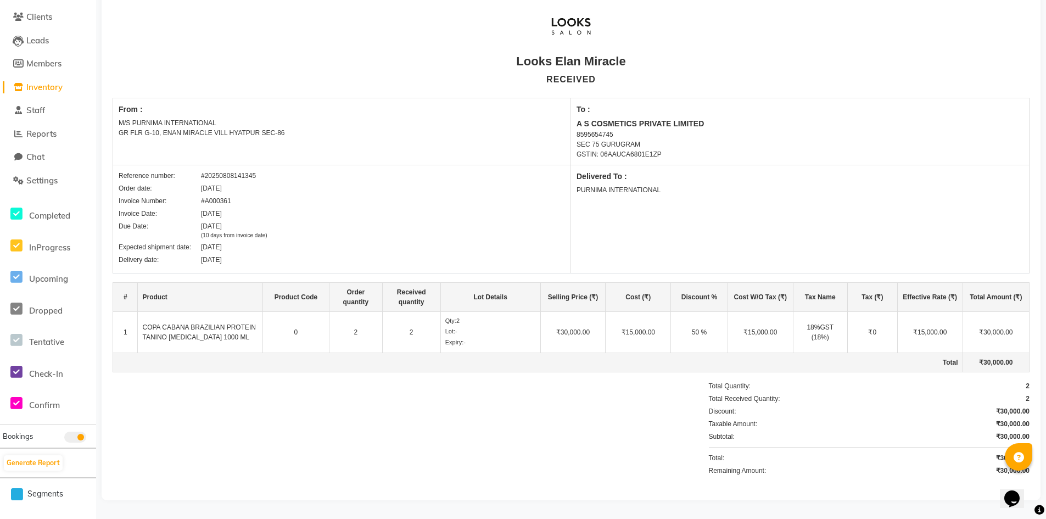
click at [973, 241] on div "Delivered To : PURNIMA INTERNATIONAL" at bounding box center [800, 219] width 458 height 108
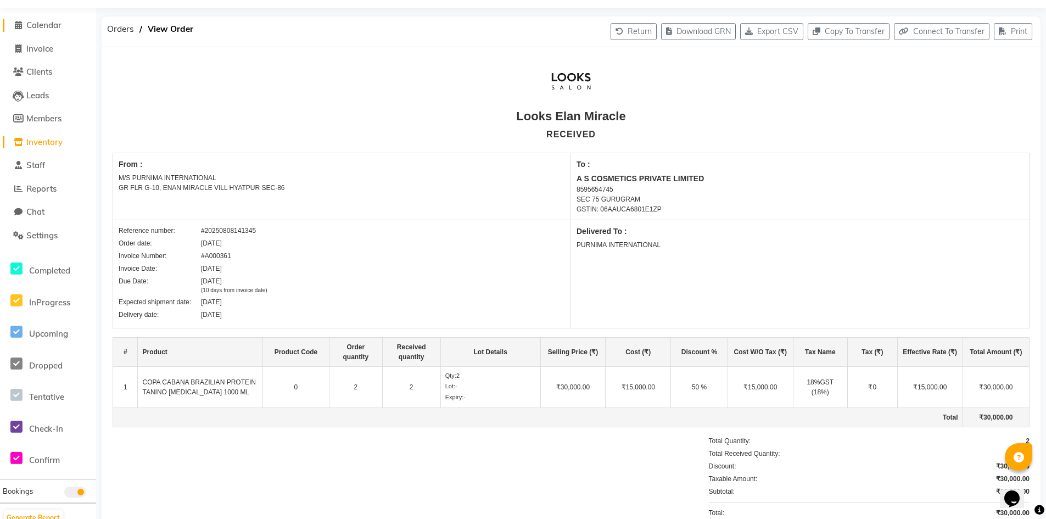
drag, startPoint x: 42, startPoint y: 23, endPoint x: 43, endPoint y: 32, distance: 9.4
click at [42, 24] on span "Calendar" at bounding box center [43, 25] width 35 height 10
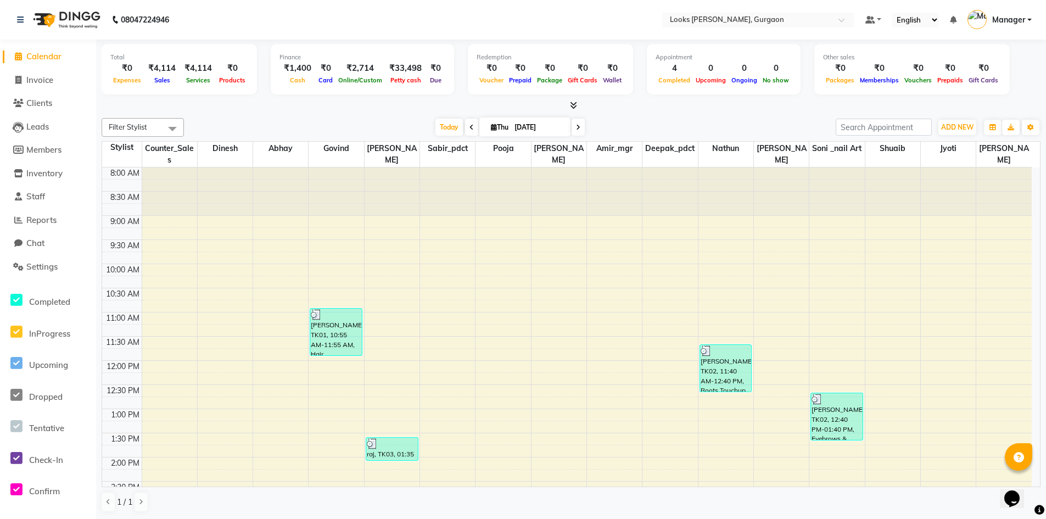
click at [729, 115] on div "Filter Stylist Select All [PERSON_NAME] abhay [PERSON_NAME] [PERSON_NAME] Count…" at bounding box center [571, 315] width 939 height 403
drag, startPoint x: 44, startPoint y: 80, endPoint x: 55, endPoint y: 85, distance: 12.6
click at [45, 82] on span "Invoice" at bounding box center [39, 80] width 27 height 10
select select "service"
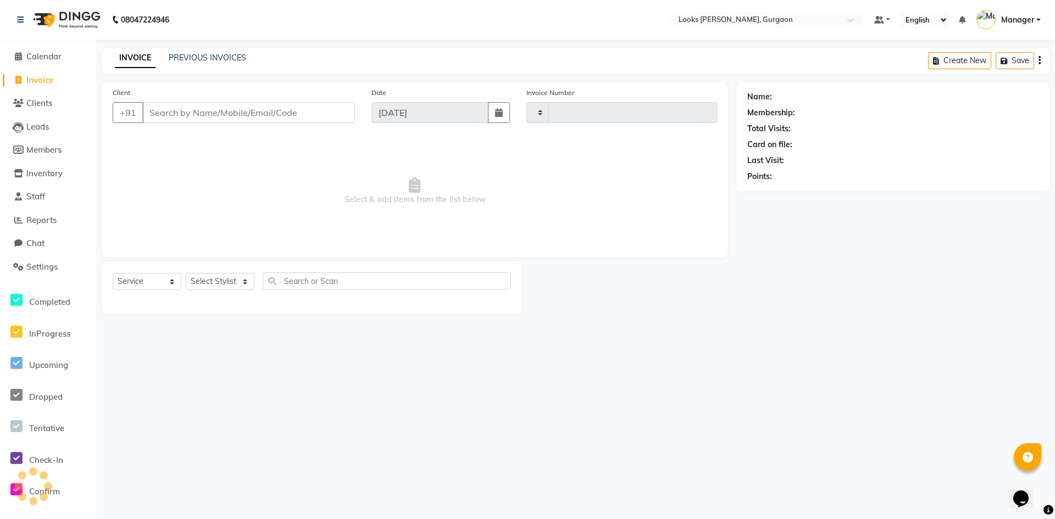
type input "1491"
select select "8452"
click at [175, 112] on input "Client" at bounding box center [248, 112] width 213 height 21
click at [252, 112] on input "Client" at bounding box center [248, 112] width 213 height 21
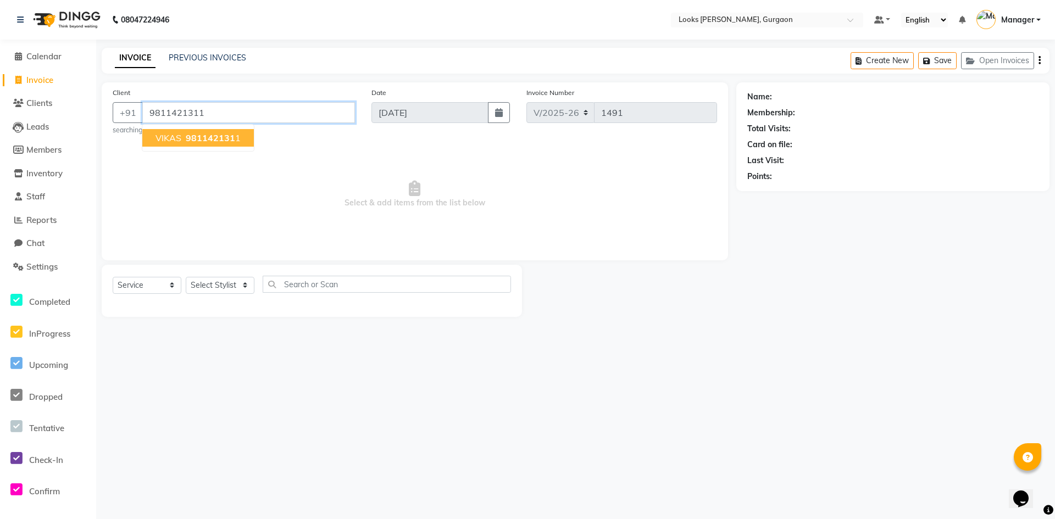
type input "9811421311"
select select "1: Object"
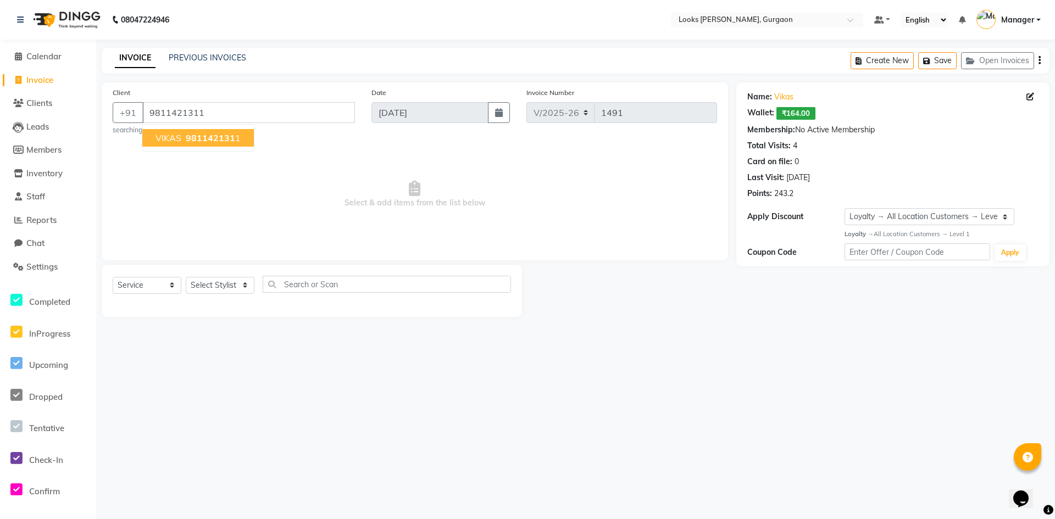
click at [249, 199] on span "Select & add items from the list below" at bounding box center [415, 195] width 604 height 110
click at [219, 290] on select "Select Stylist [PERSON_NAME] abhay [PERSON_NAME] [PERSON_NAME] Counter_Sales De…" at bounding box center [220, 285] width 69 height 17
select select "84462"
click at [186, 277] on select "Select Stylist [PERSON_NAME] abhay [PERSON_NAME] [PERSON_NAME] Counter_Sales De…" at bounding box center [220, 285] width 69 height 17
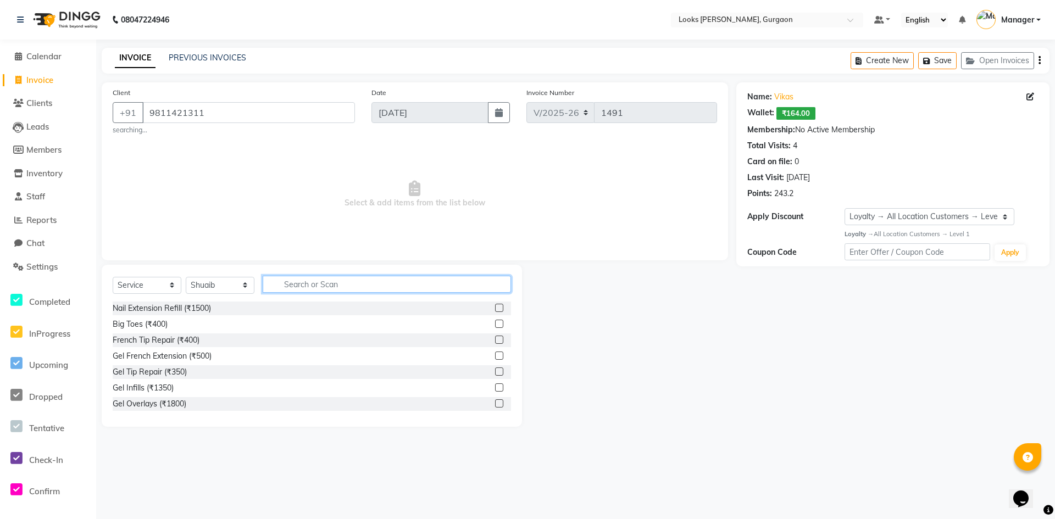
click at [299, 285] on input "text" at bounding box center [387, 284] width 248 height 17
type input "clea"
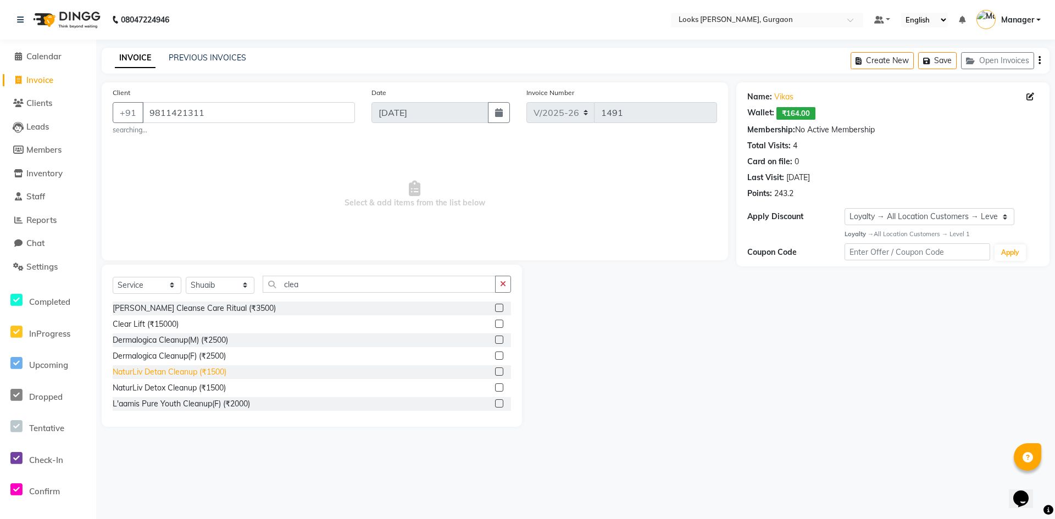
click at [172, 372] on div "NaturLiv Detan Cleanup (₹1500)" at bounding box center [170, 372] width 114 height 12
checkbox input "false"
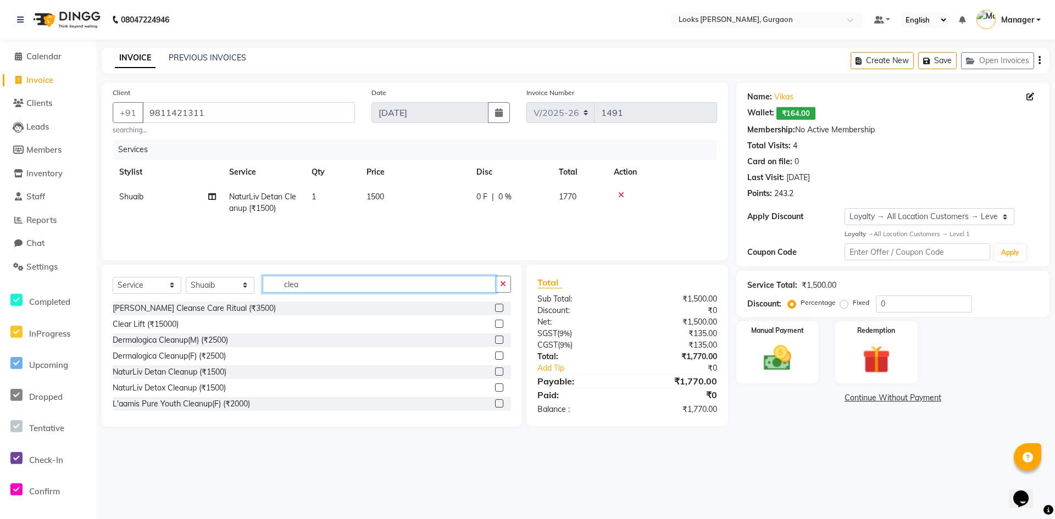
drag, startPoint x: 318, startPoint y: 286, endPoint x: 263, endPoint y: 287, distance: 55.0
click at [263, 287] on input "clea" at bounding box center [379, 284] width 233 height 17
type input "d"
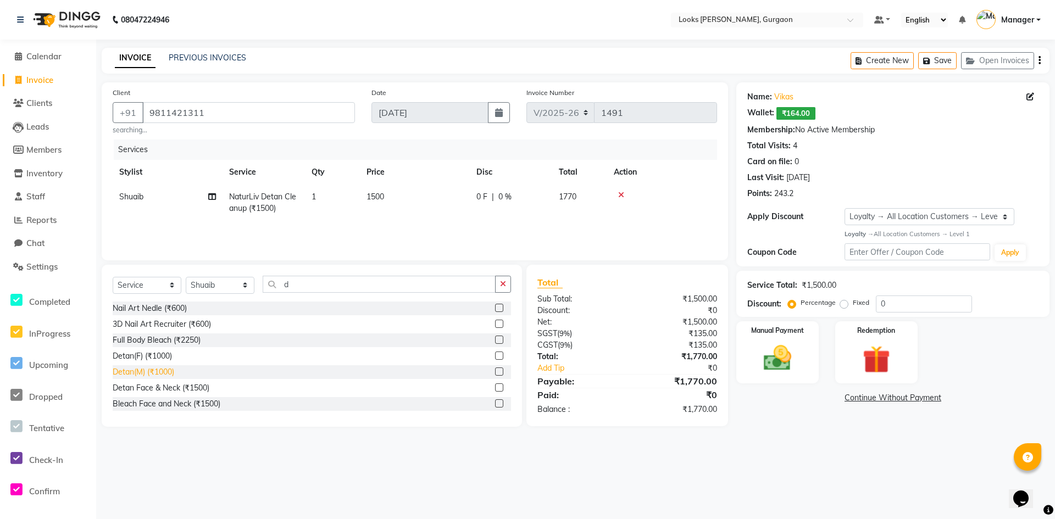
click at [152, 373] on div "Detan(M) (₹1000)" at bounding box center [144, 372] width 62 height 12
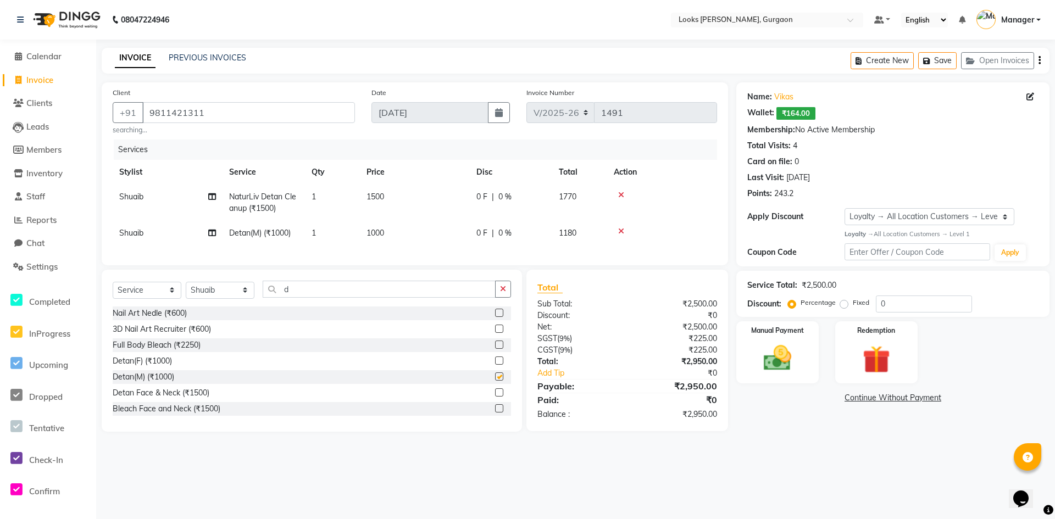
checkbox input "false"
drag, startPoint x: 274, startPoint y: 292, endPoint x: 211, endPoint y: 288, distance: 62.2
click at [211, 288] on div "Select Service Product Membership Package Voucher Prepaid Gift Card Select Styl…" at bounding box center [312, 351] width 420 height 162
type input "c"
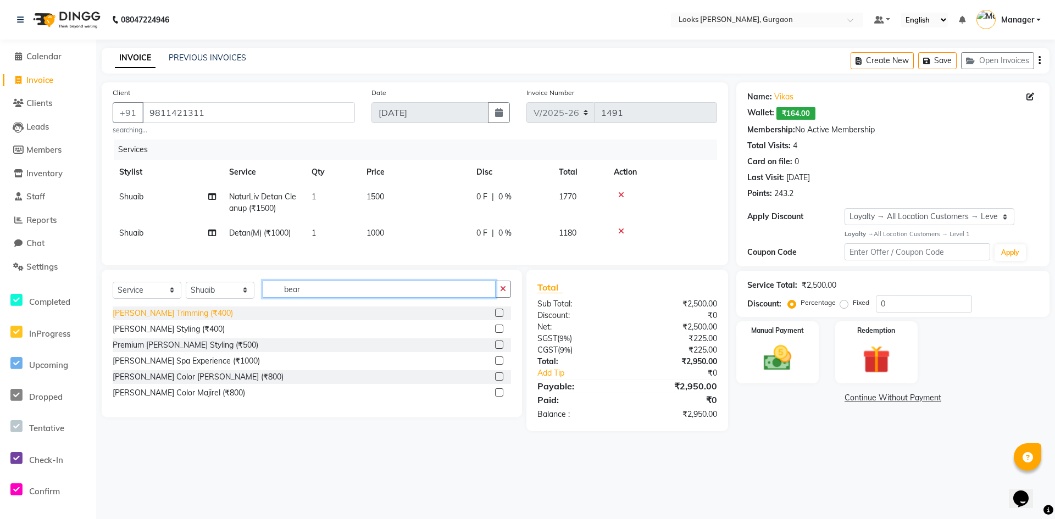
type input "bear"
click at [188, 319] on div "[PERSON_NAME] Trimming (₹400)" at bounding box center [173, 314] width 120 height 12
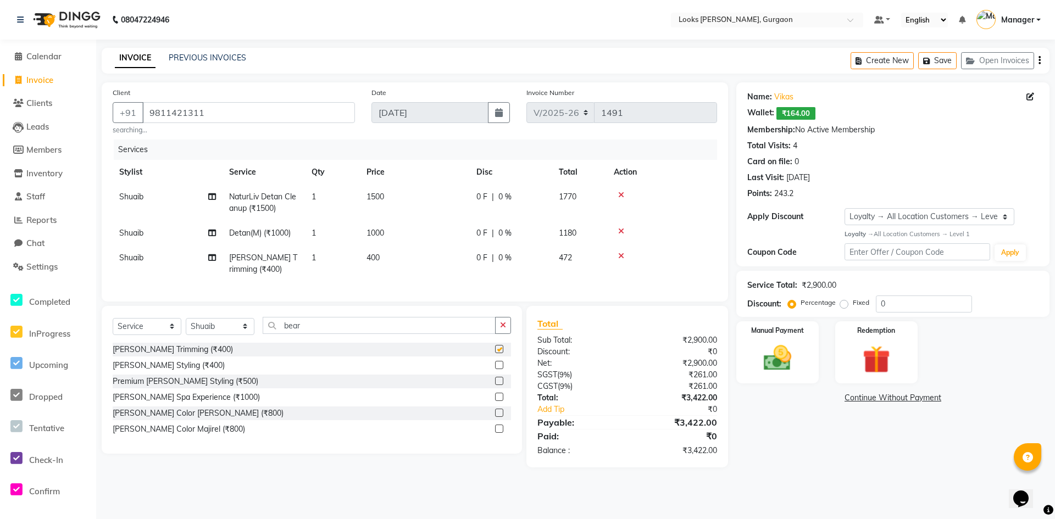
checkbox input "false"
click at [864, 435] on div "Name: Vikas Wallet: ₹164.00 Membership: No Active Membership Total Visits: 4 Ca…" at bounding box center [896, 274] width 321 height 385
click at [790, 367] on img at bounding box center [777, 359] width 47 height 34
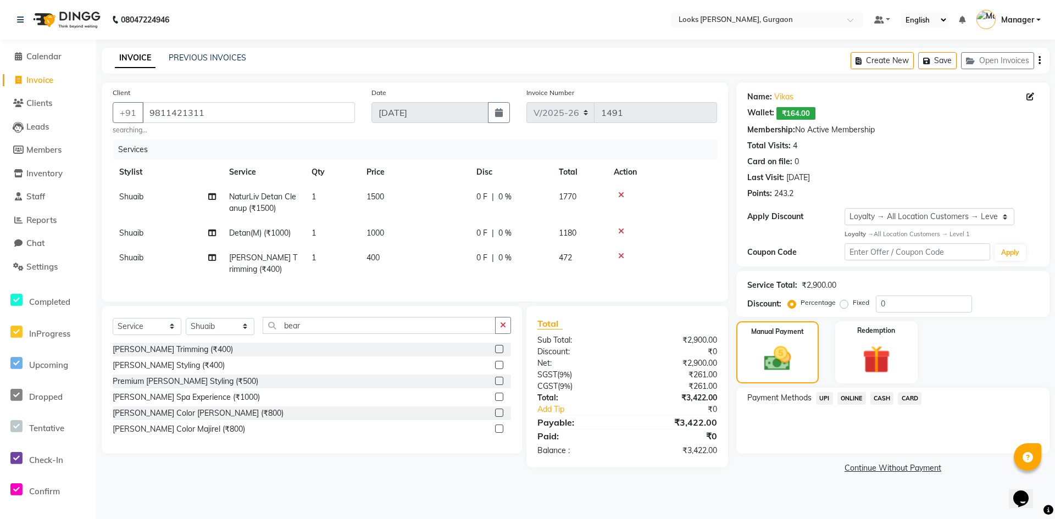
click at [386, 259] on td "400" at bounding box center [415, 264] width 110 height 36
select select "84462"
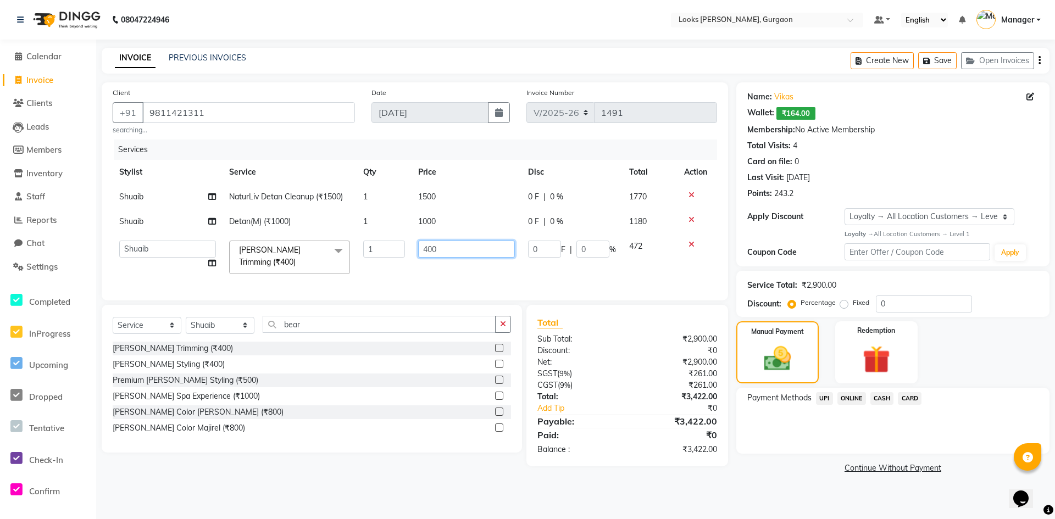
click at [466, 252] on input "400" at bounding box center [466, 249] width 97 height 17
type input "4"
type input "398"
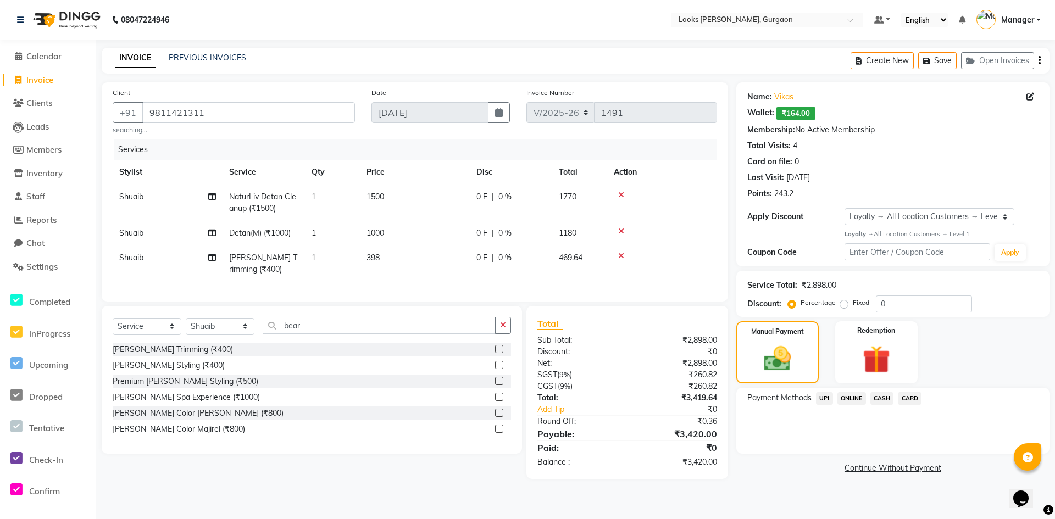
click at [776, 472] on link "Continue Without Payment" at bounding box center [892, 469] width 309 height 12
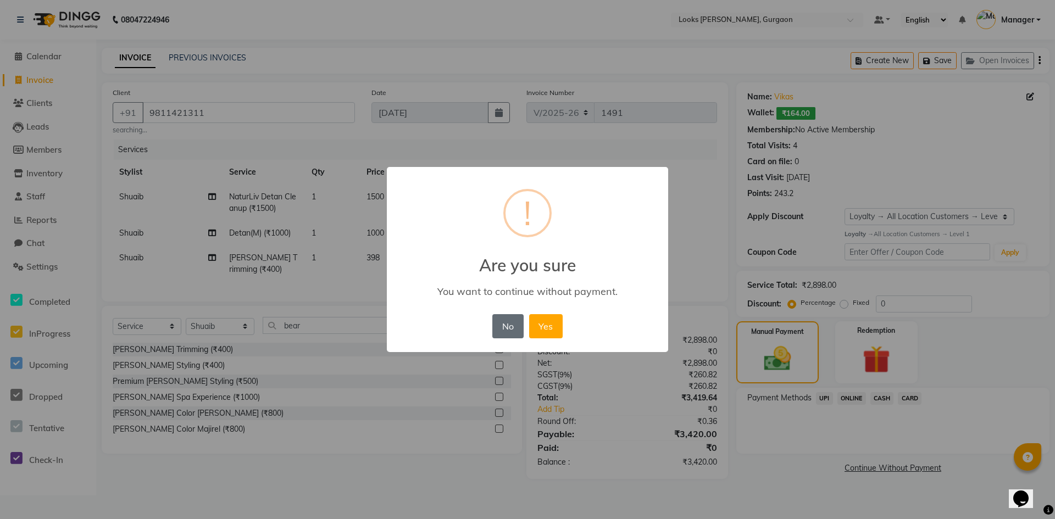
click at [515, 324] on button "No" at bounding box center [507, 326] width 31 height 24
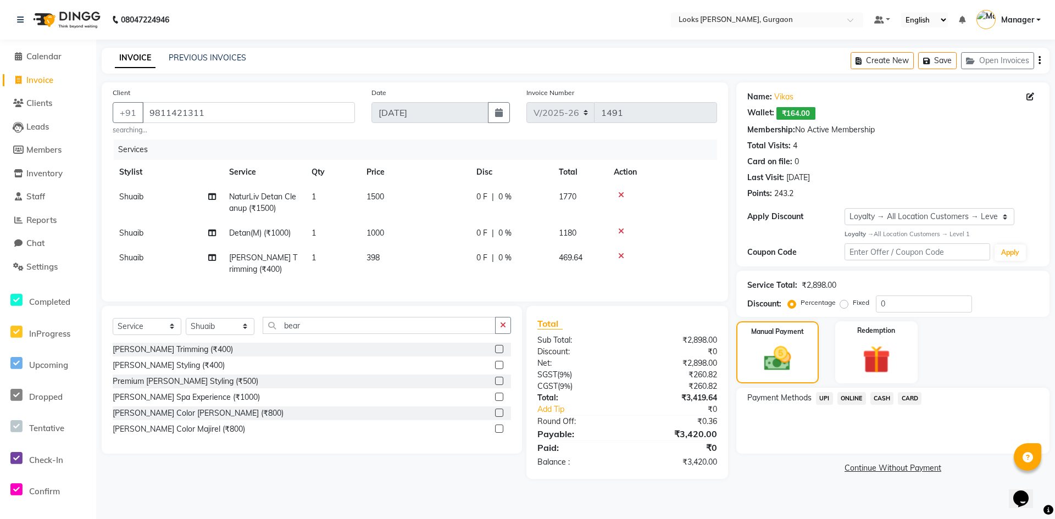
click at [882, 403] on span "CASH" at bounding box center [882, 398] width 24 height 13
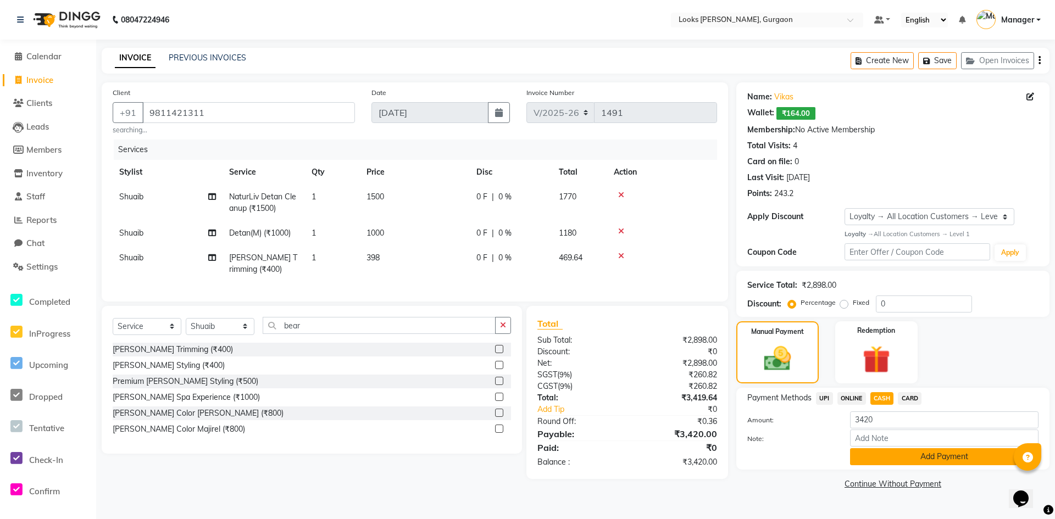
click at [879, 454] on button "Add Payment" at bounding box center [944, 456] width 188 height 17
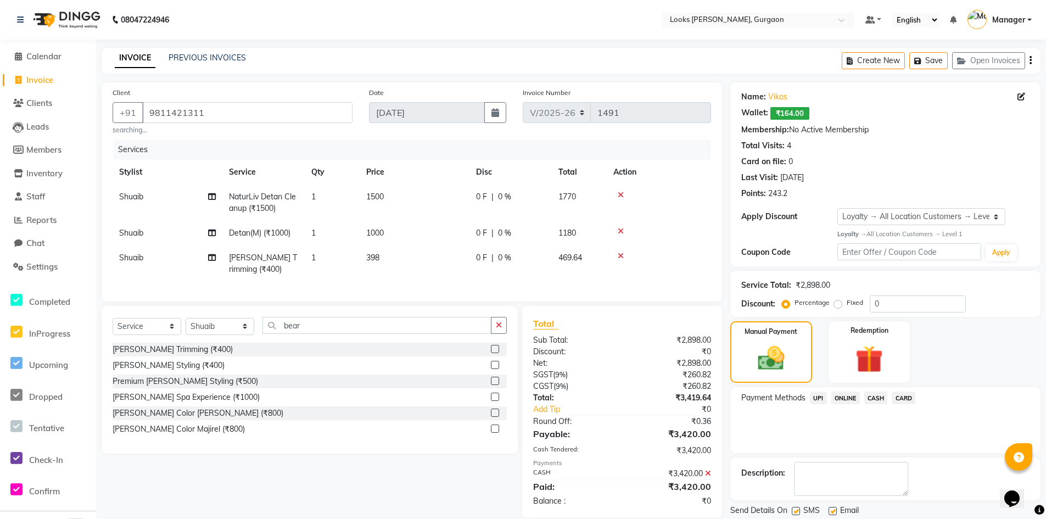
scroll to position [78, 0]
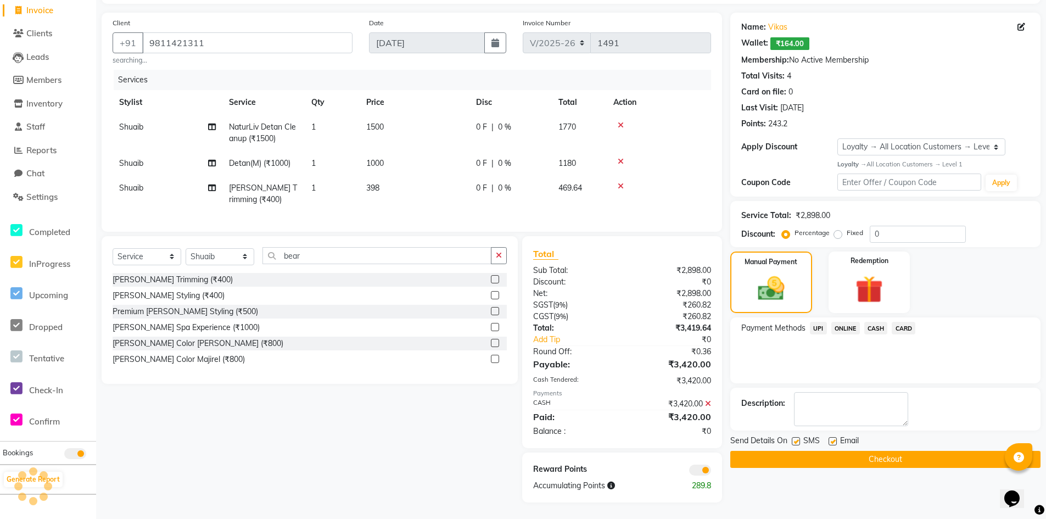
click at [779, 452] on button "Checkout" at bounding box center [886, 459] width 310 height 17
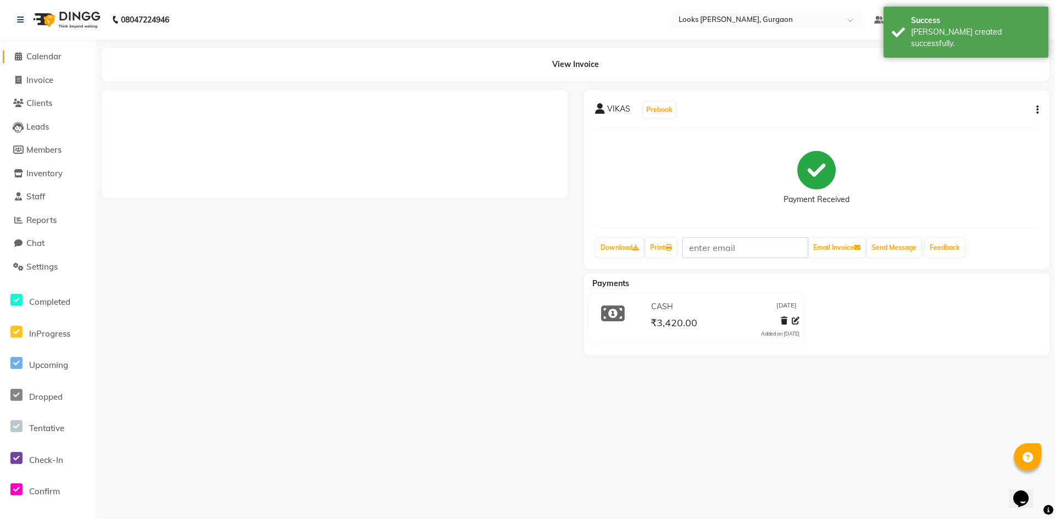
click at [49, 52] on span "Calendar" at bounding box center [43, 56] width 35 height 10
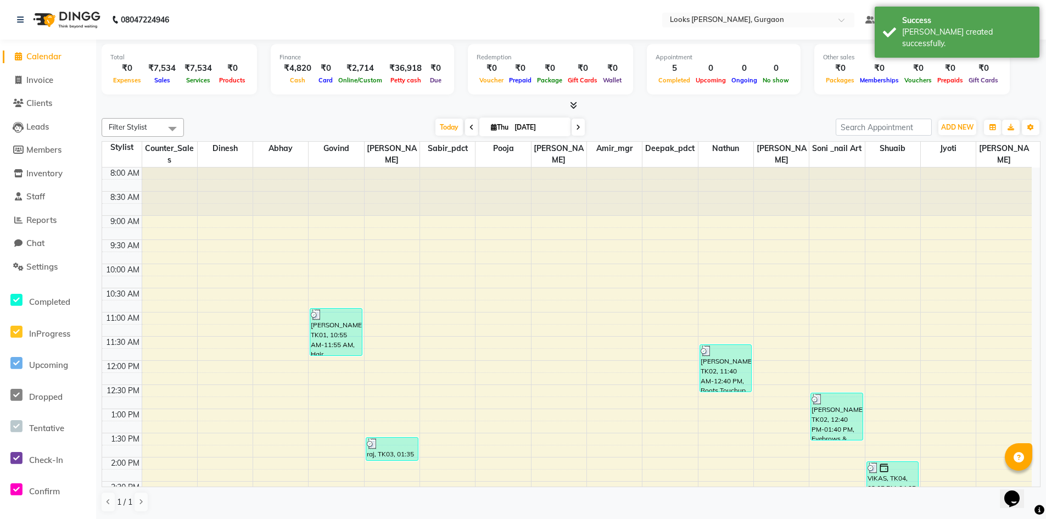
click at [53, 58] on span "Calendar" at bounding box center [43, 56] width 35 height 10
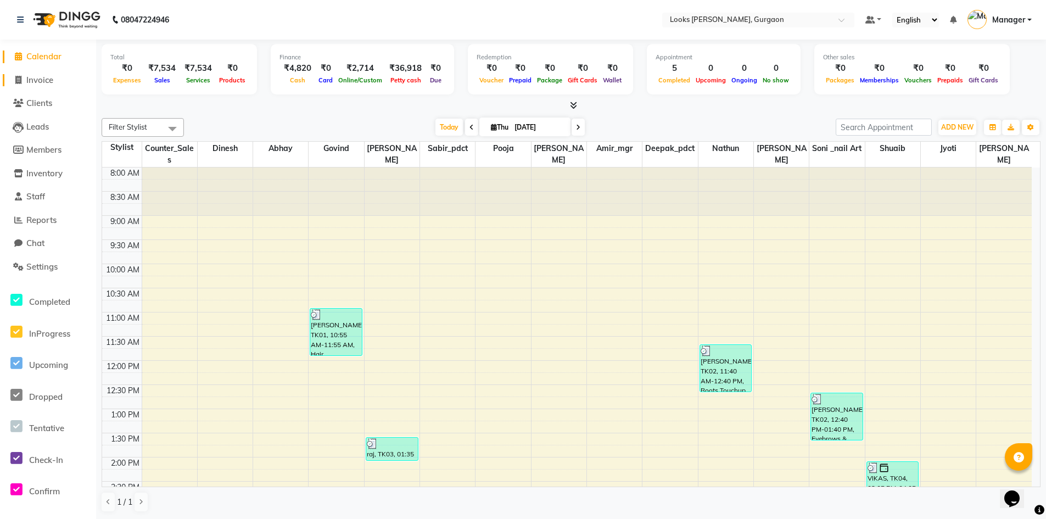
click at [46, 79] on span "Invoice" at bounding box center [39, 80] width 27 height 10
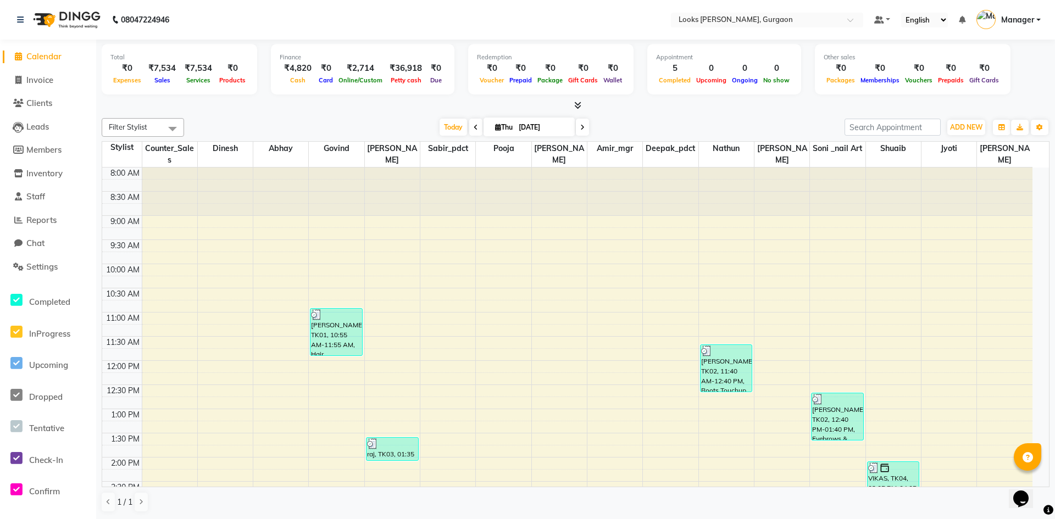
select select "8452"
select select "service"
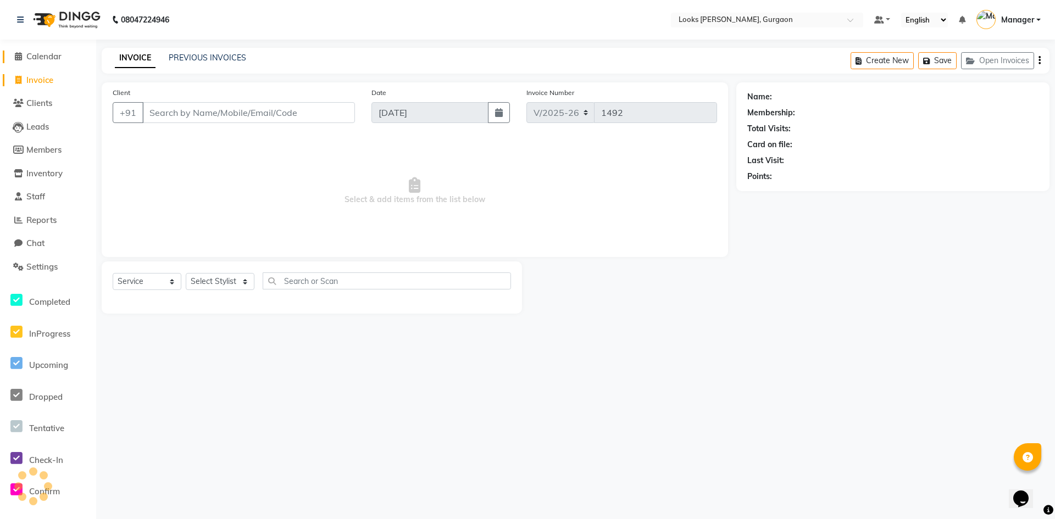
click at [53, 57] on span "Calendar" at bounding box center [43, 56] width 35 height 10
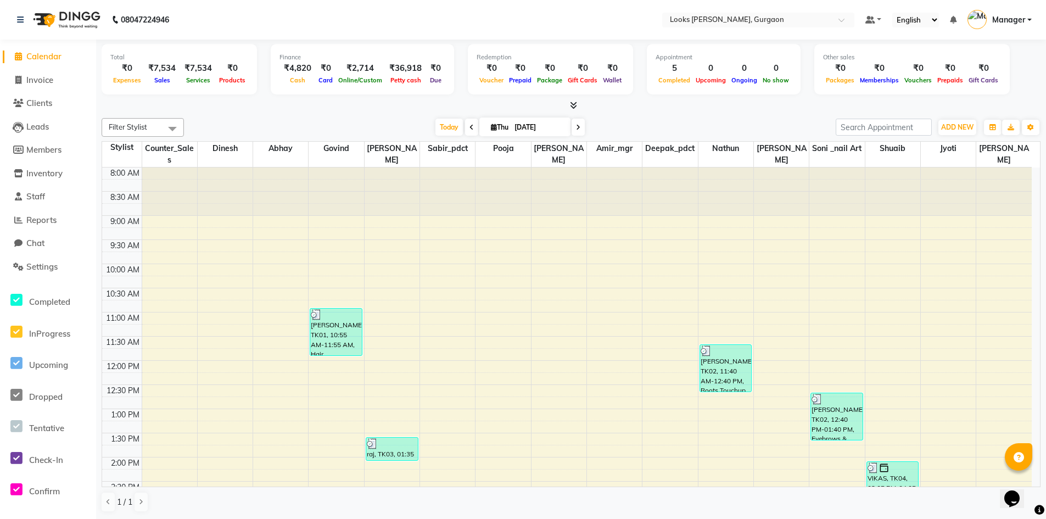
click at [49, 57] on span "Calendar" at bounding box center [43, 56] width 35 height 10
